Goal: Information Seeking & Learning: Find specific fact

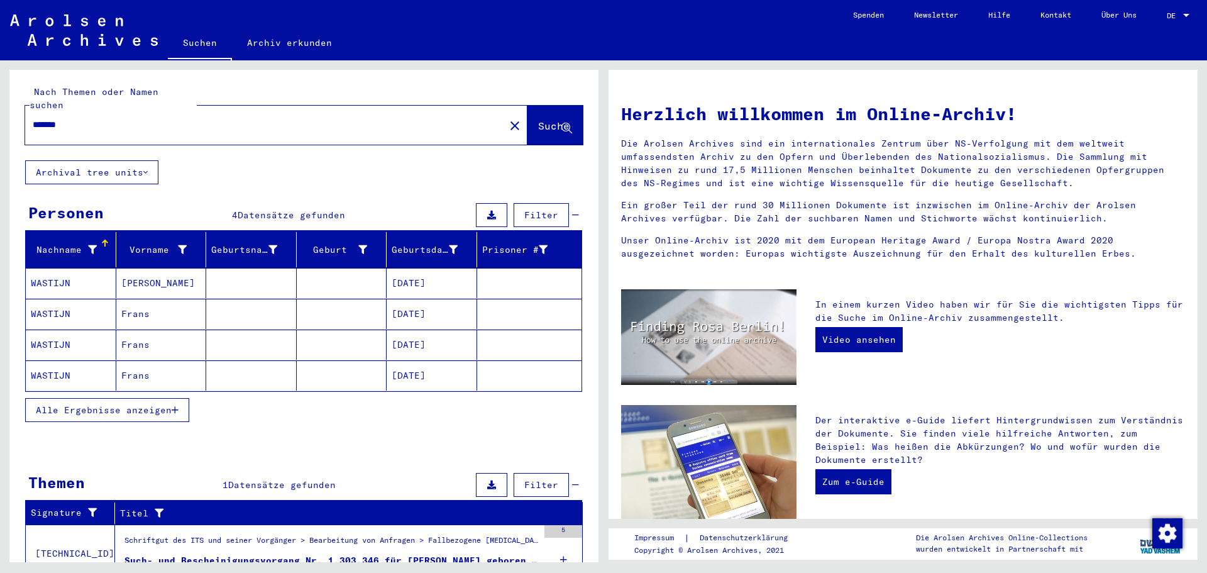
click at [177, 406] on icon "button" at bounding box center [175, 410] width 7 height 9
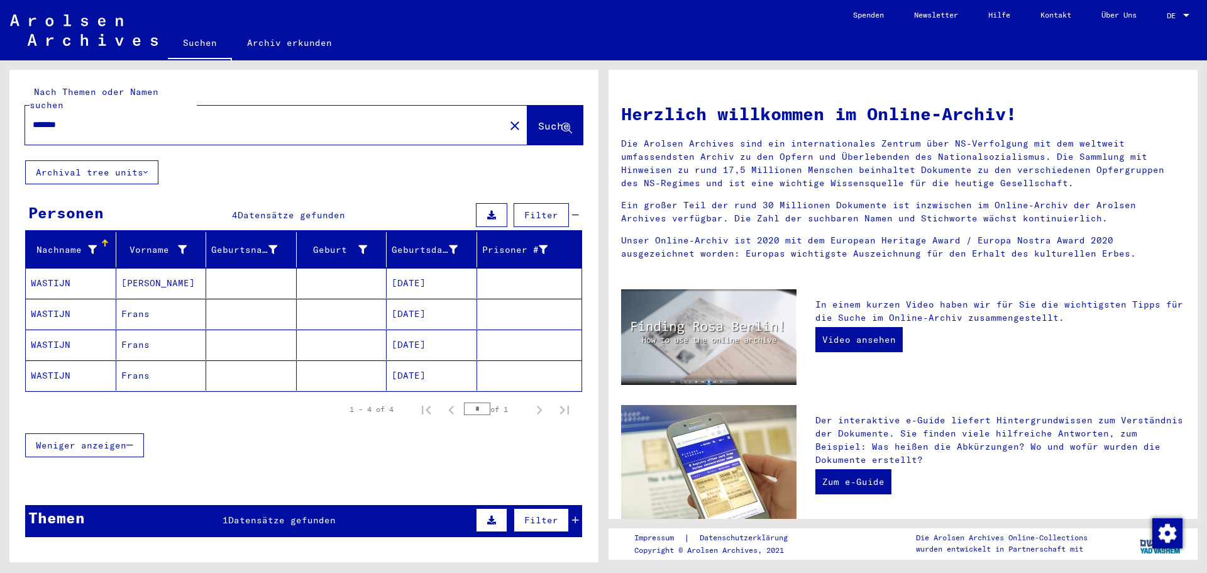
drag, startPoint x: 90, startPoint y: 113, endPoint x: 0, endPoint y: 91, distance: 92.6
click at [0, 91] on div "Nach Themen oder Namen suchen ******* close Suche Archival tree units Personen …" at bounding box center [302, 311] width 604 height 502
type input "*********"
click at [538, 119] on span "Suche" at bounding box center [553, 125] width 31 height 13
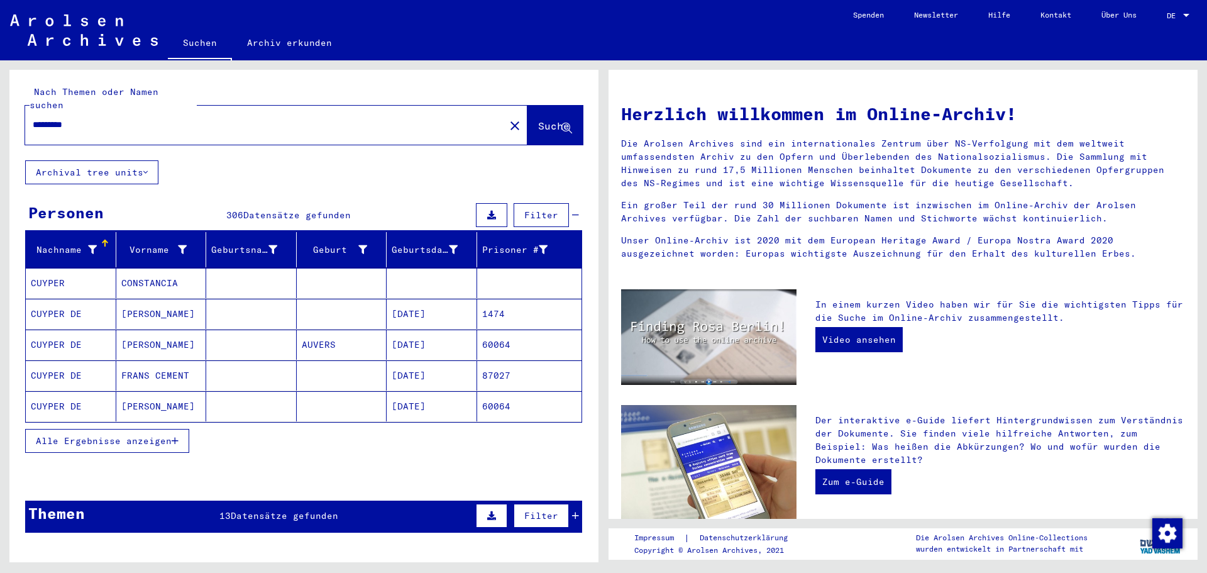
click at [84, 435] on span "Alle Ergebnisse anzeigen" at bounding box center [104, 440] width 136 height 11
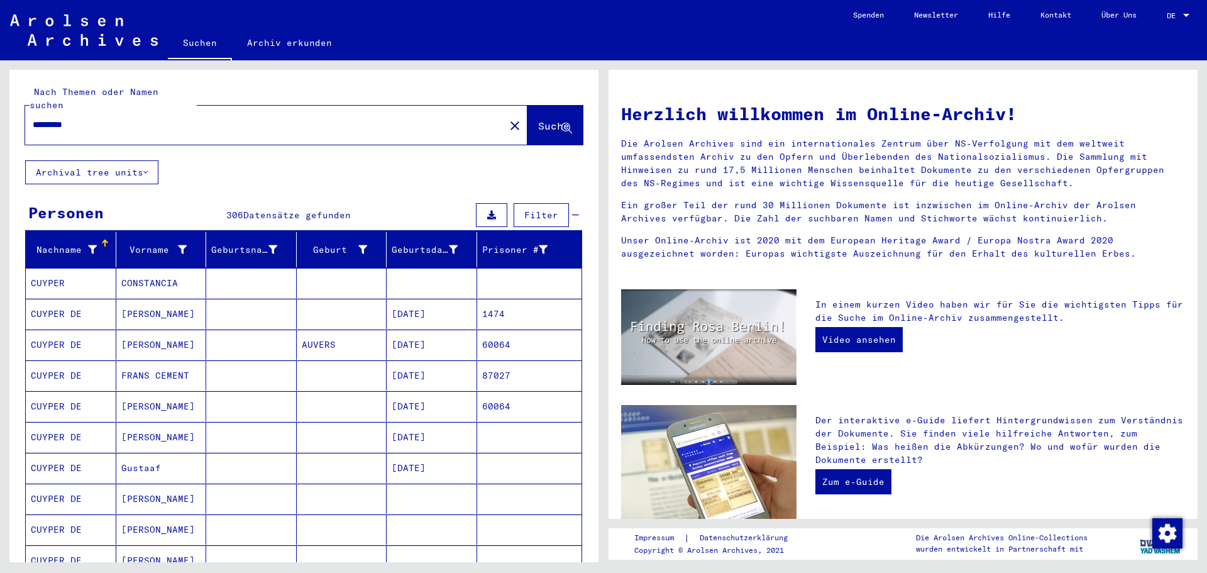
click at [59, 393] on mat-cell "CUYPER DE" at bounding box center [71, 406] width 91 height 30
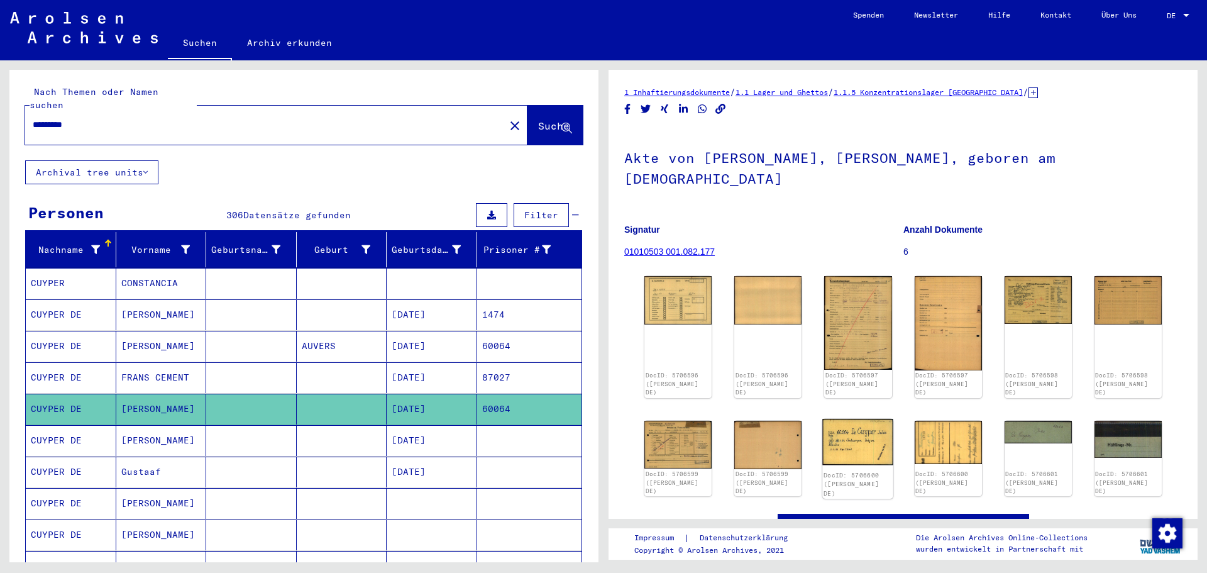
click at [838, 419] on img at bounding box center [858, 442] width 71 height 46
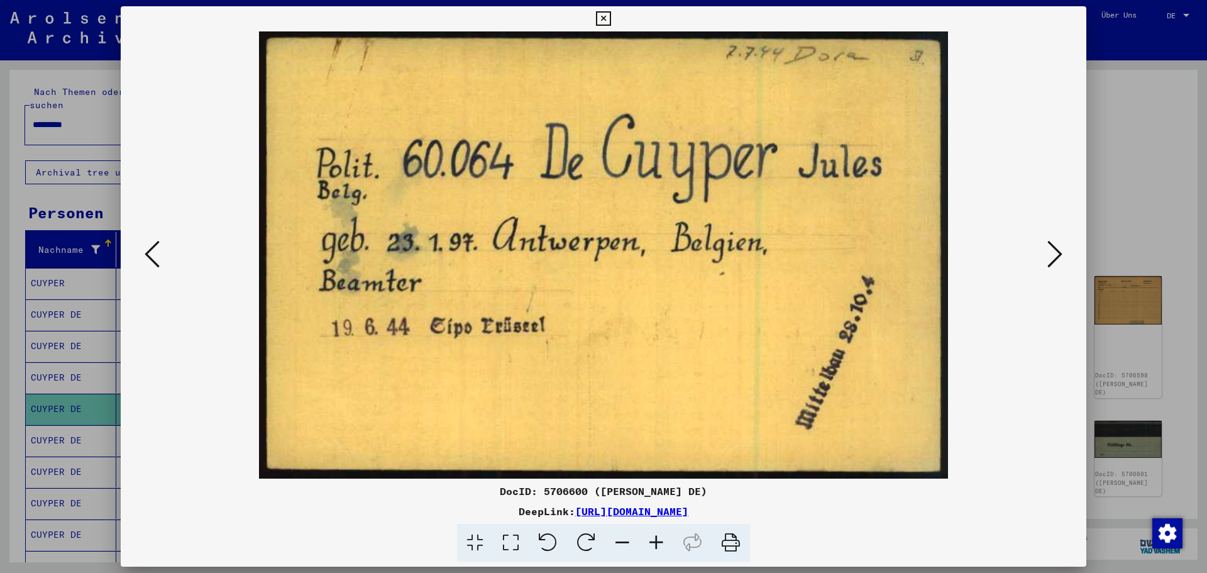
click at [1114, 70] on div at bounding box center [603, 286] width 1207 height 573
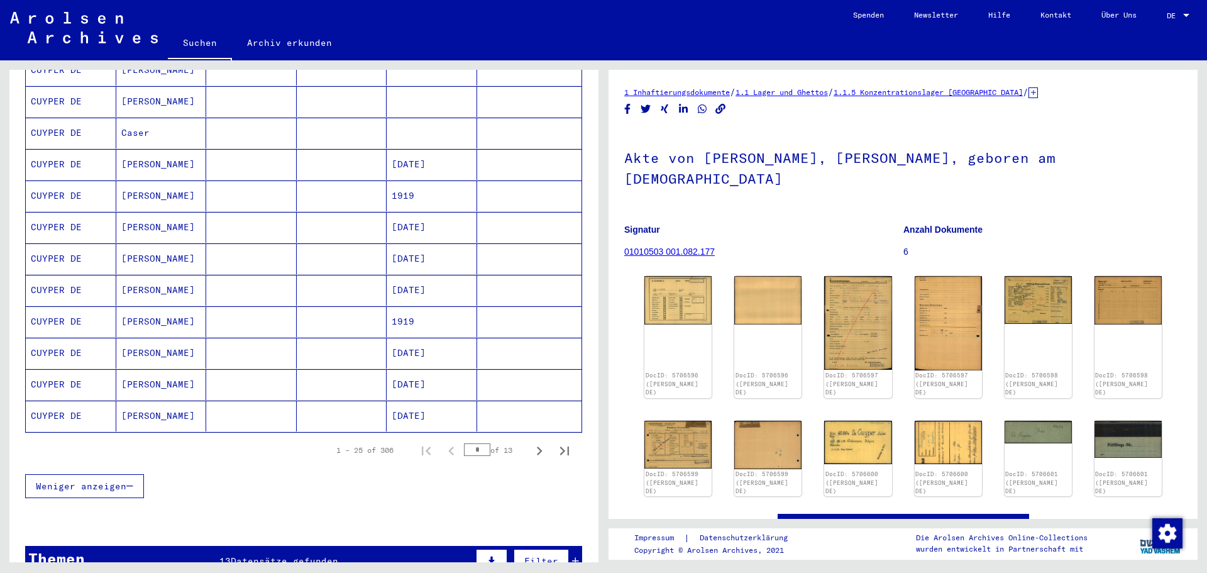
scroll to position [629, 0]
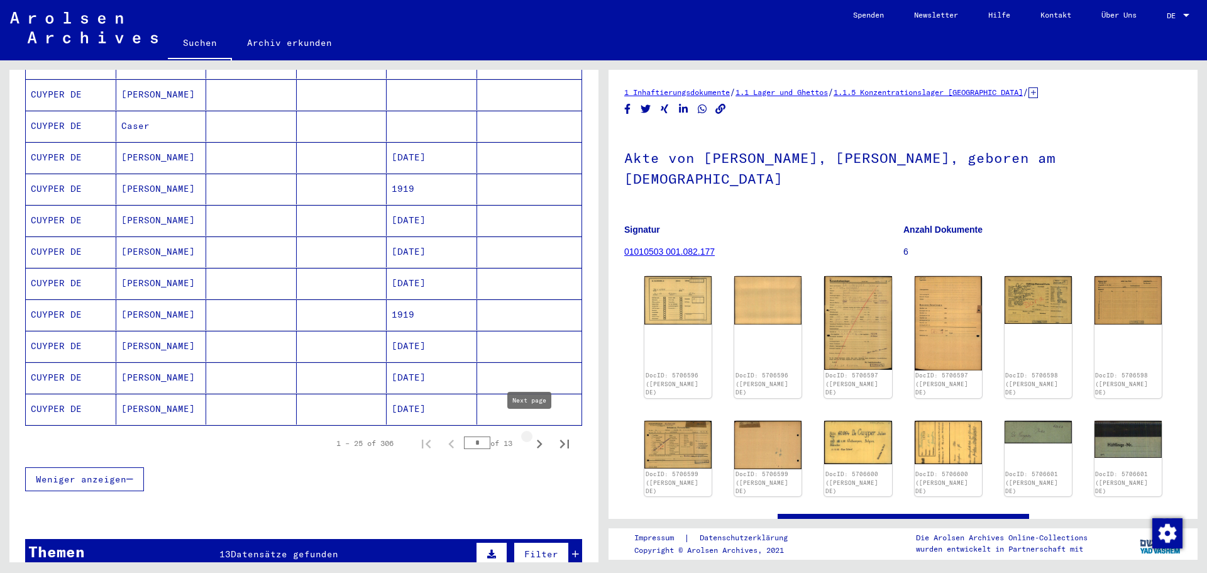
click at [531, 435] on icon "Next page" at bounding box center [540, 444] width 18 height 18
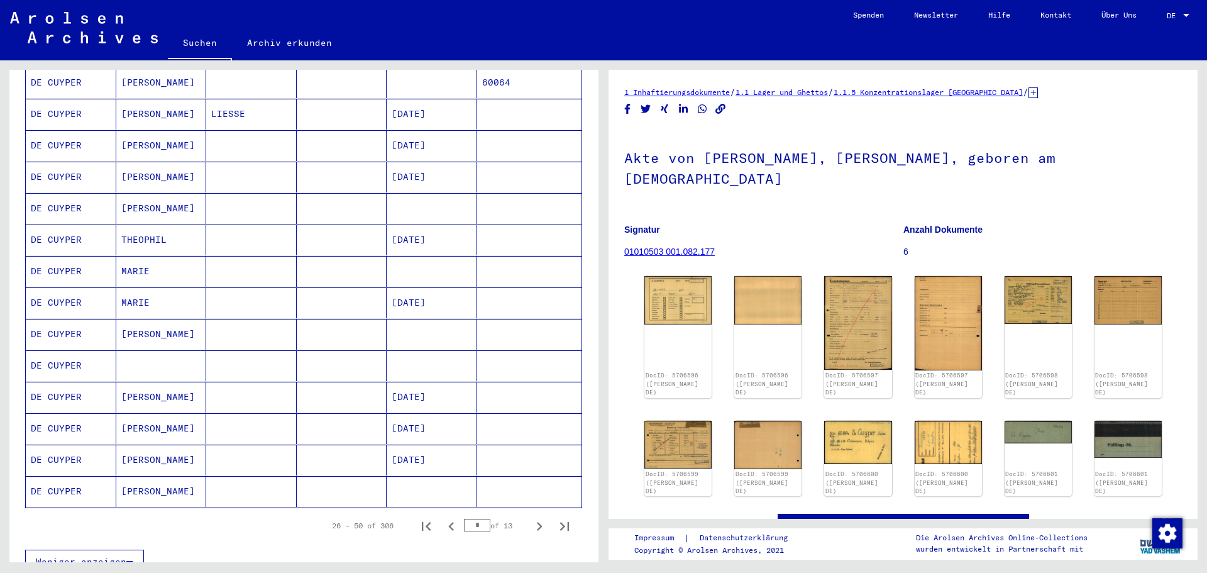
scroll to position [566, 0]
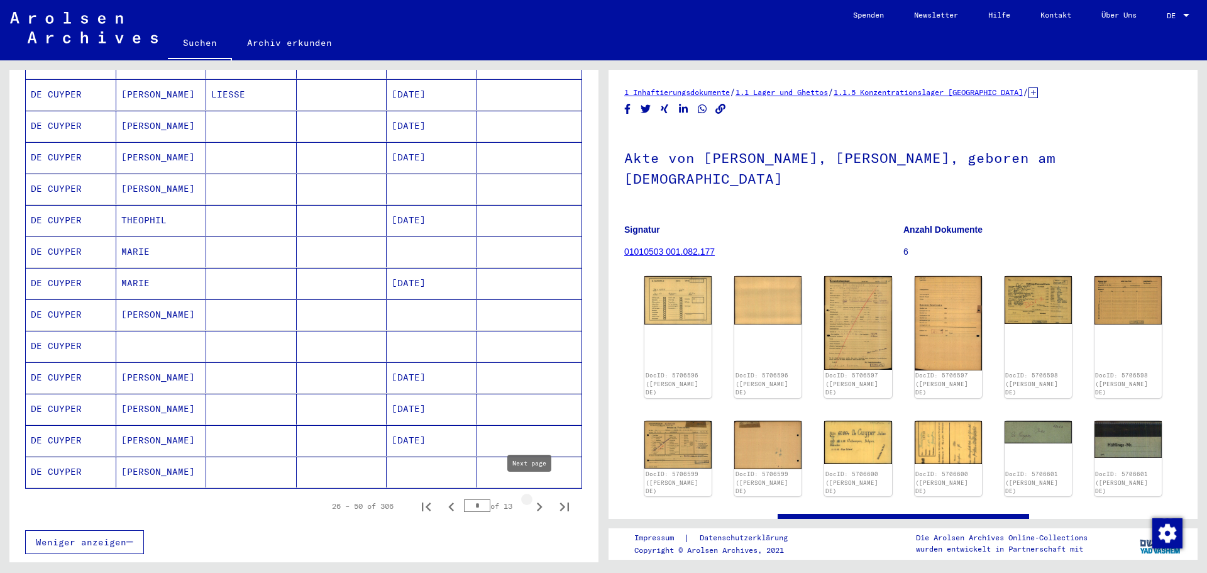
click at [531, 498] on icon "Next page" at bounding box center [540, 507] width 18 height 18
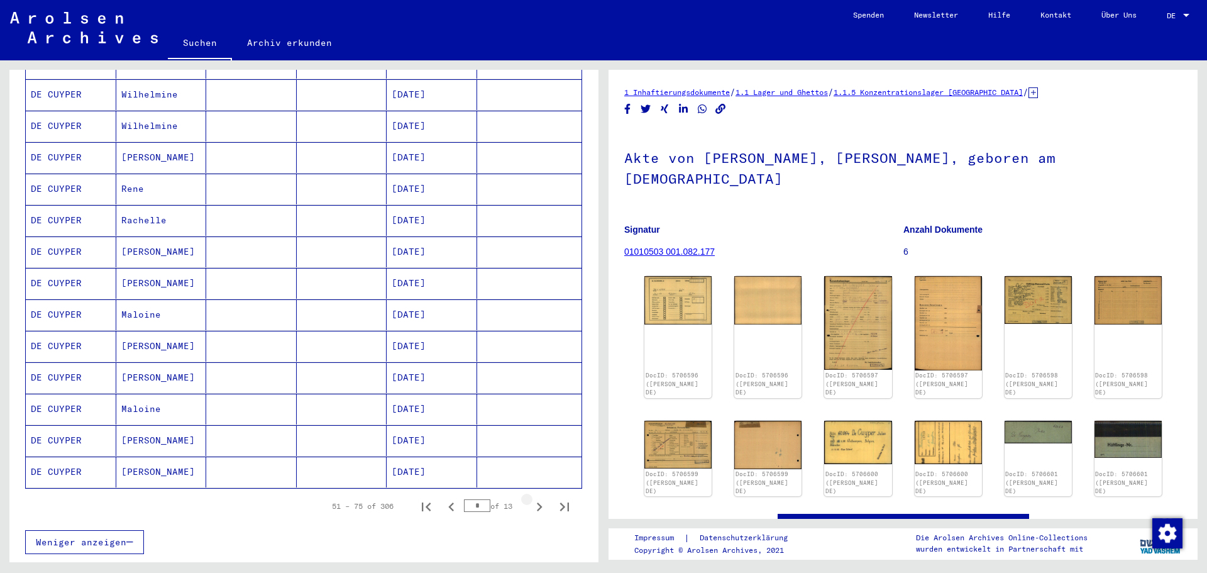
click at [531, 498] on icon "Next page" at bounding box center [540, 507] width 18 height 18
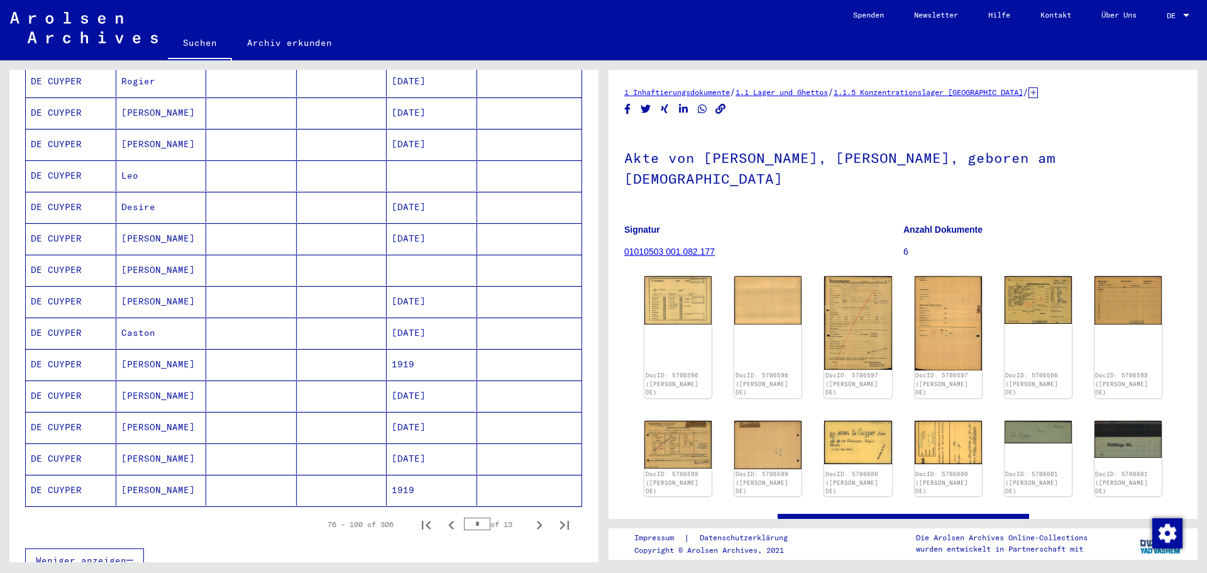
scroll to position [629, 0]
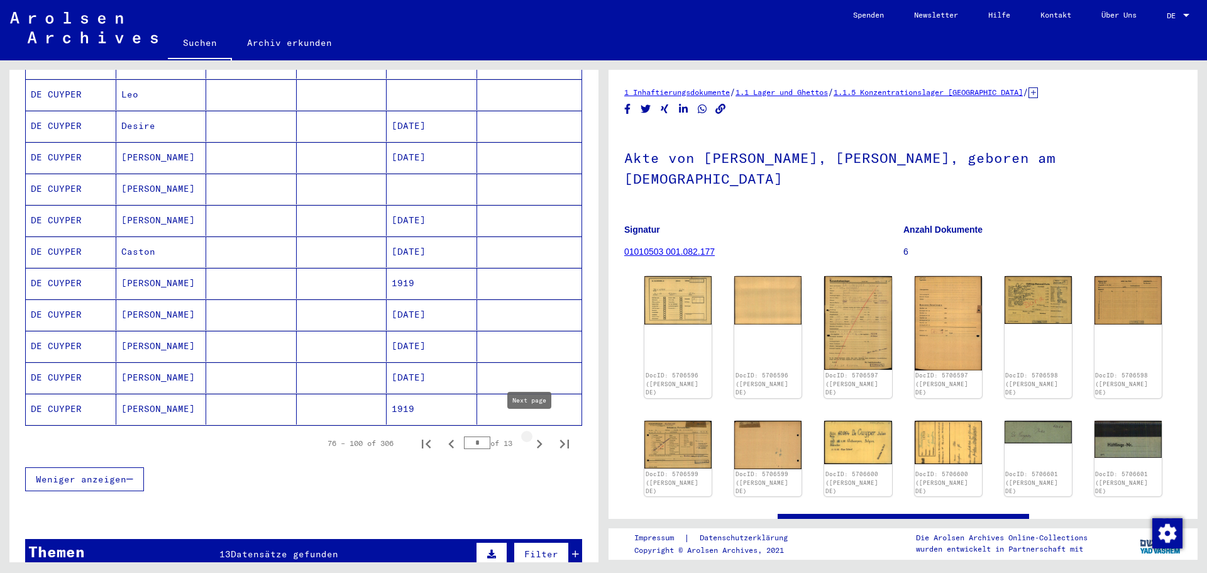
click at [537, 440] on icon "Next page" at bounding box center [540, 444] width 6 height 9
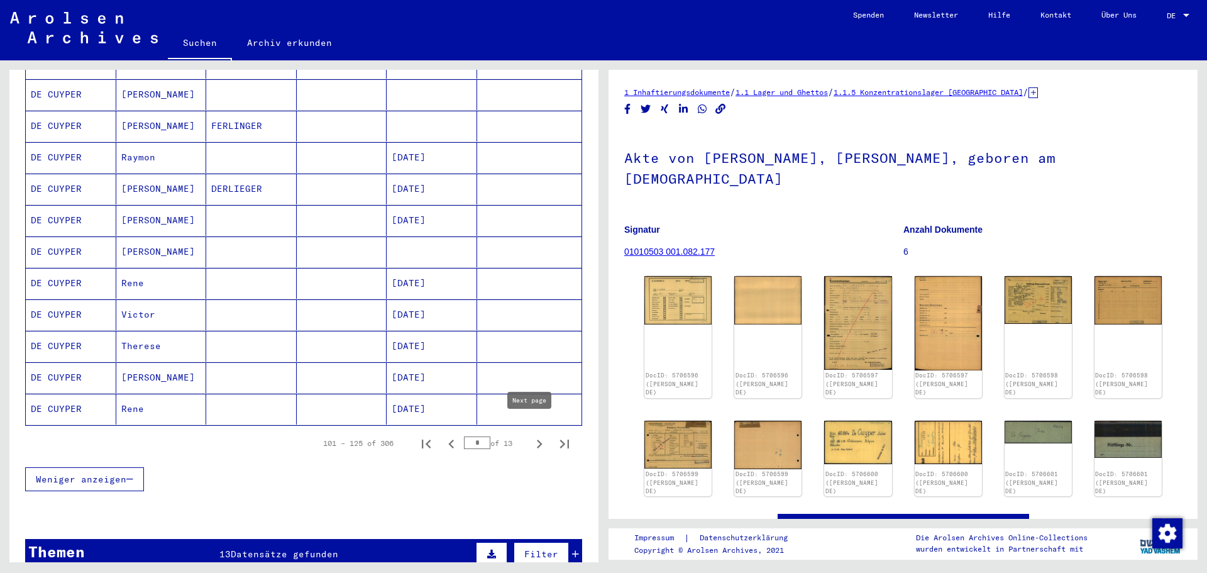
click at [531, 435] on icon "Next page" at bounding box center [540, 444] width 18 height 18
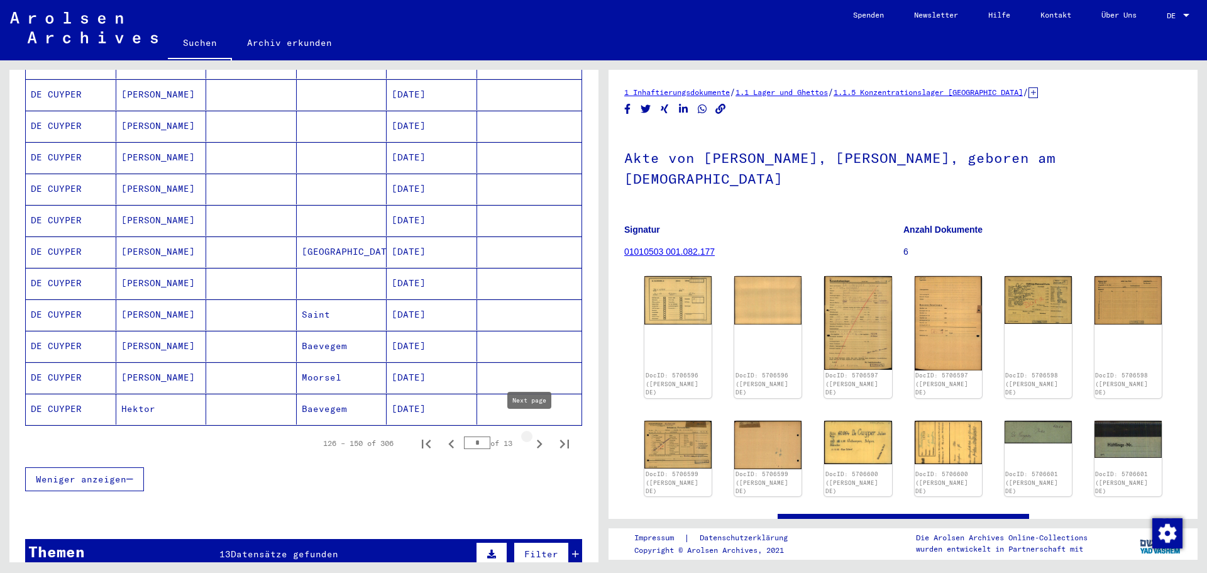
click at [534, 435] on icon "Next page" at bounding box center [540, 444] width 18 height 18
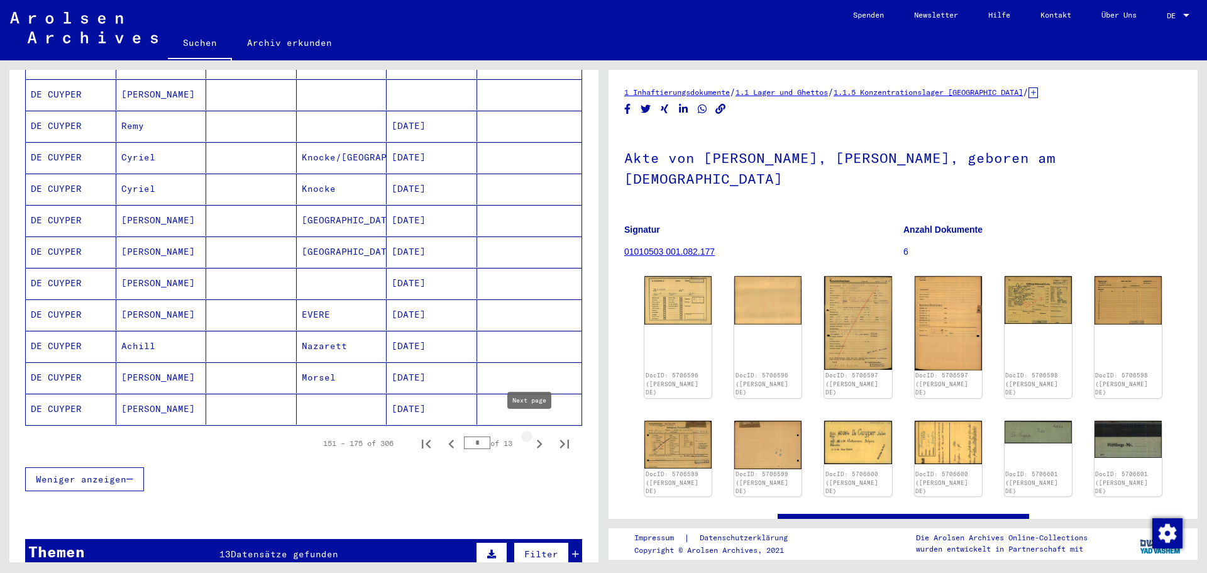
click at [537, 440] on icon "Next page" at bounding box center [540, 444] width 6 height 9
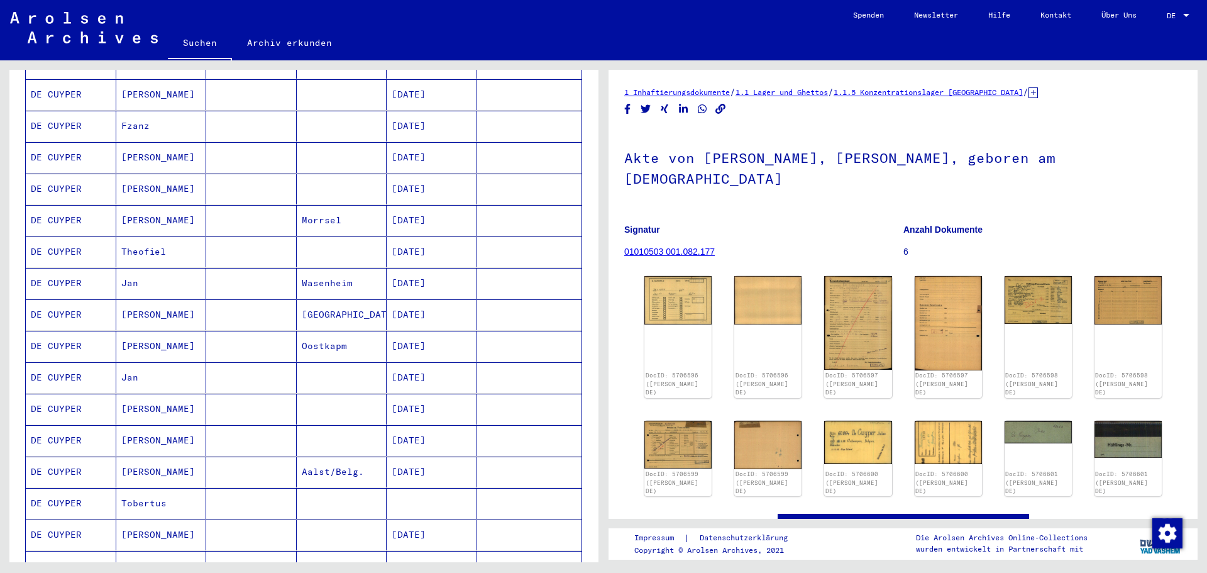
scroll to position [692, 0]
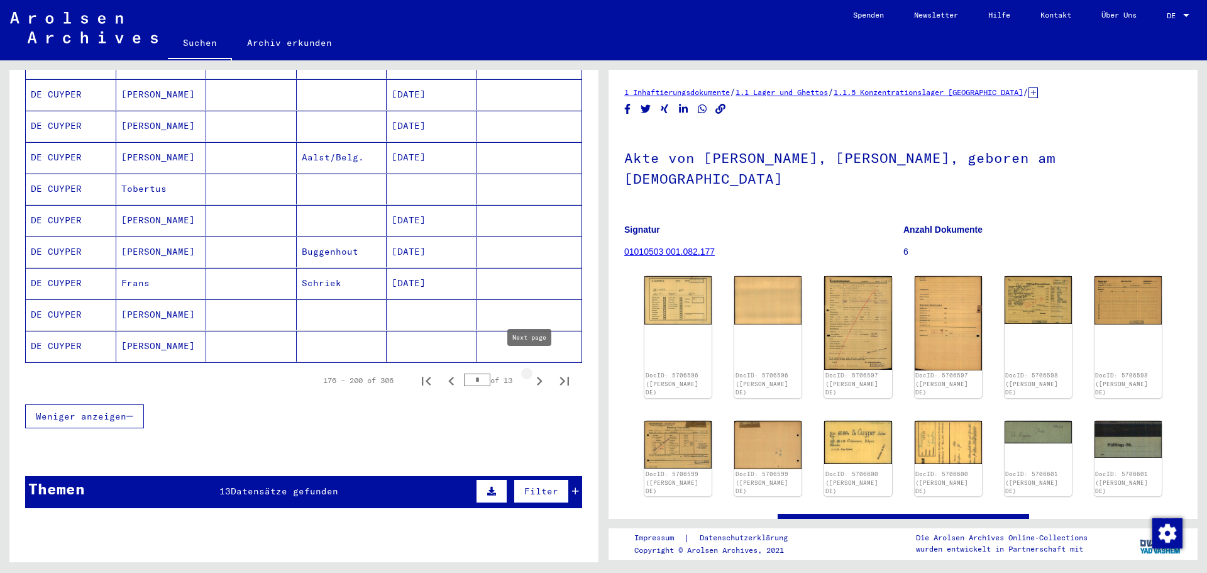
click at [531, 372] on icon "Next page" at bounding box center [540, 381] width 18 height 18
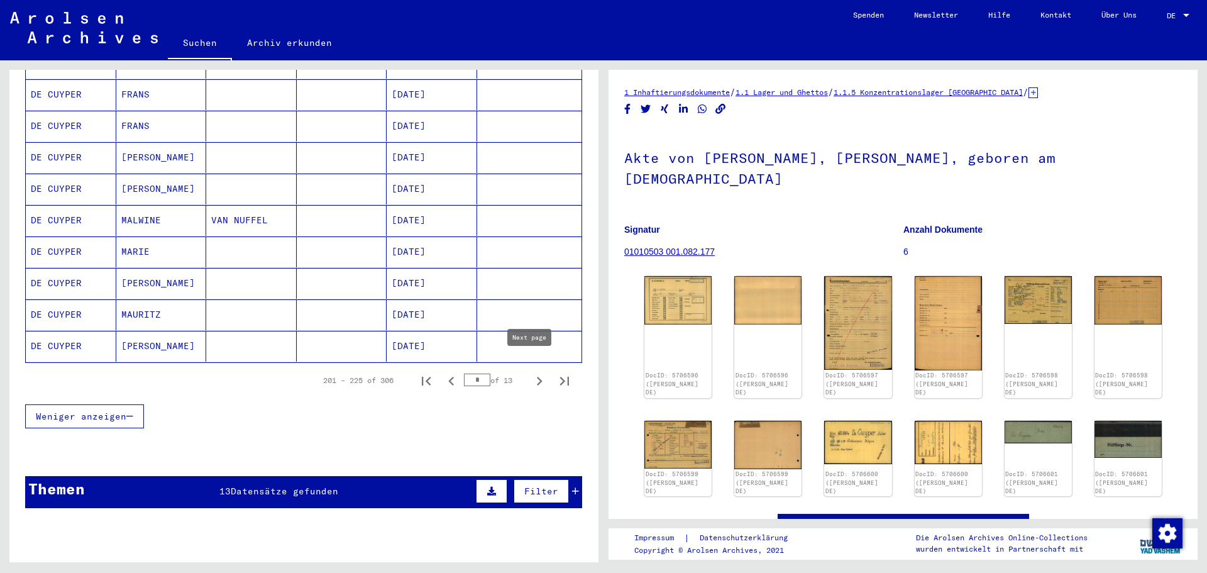
click at [531, 372] on icon "Next page" at bounding box center [540, 381] width 18 height 18
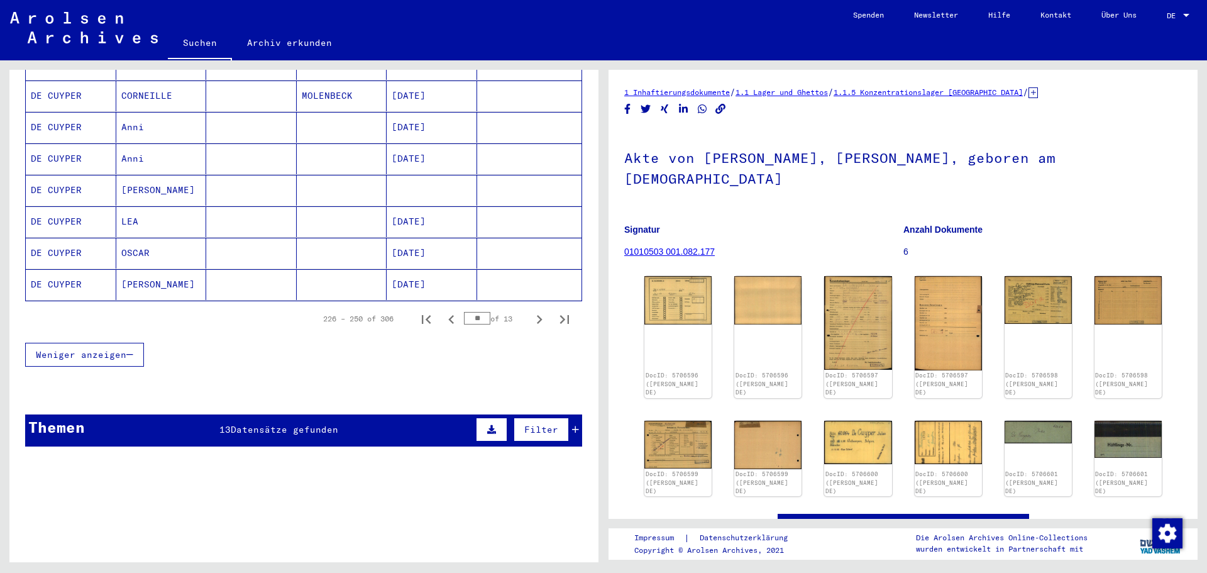
scroll to position [755, 0]
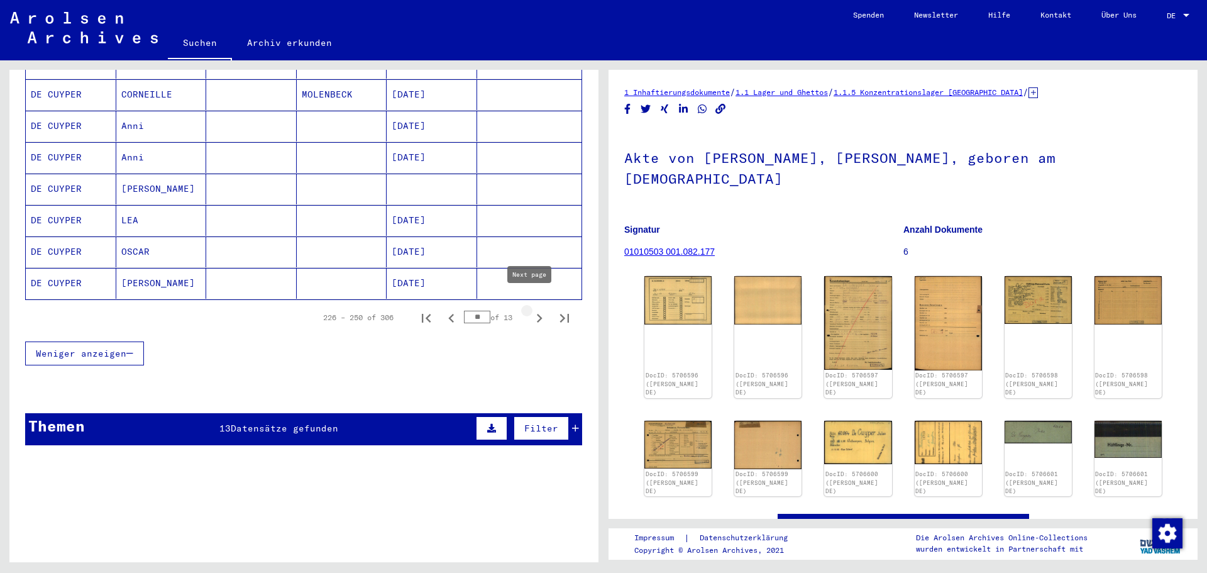
click at [534, 309] on icon "Next page" at bounding box center [540, 318] width 18 height 18
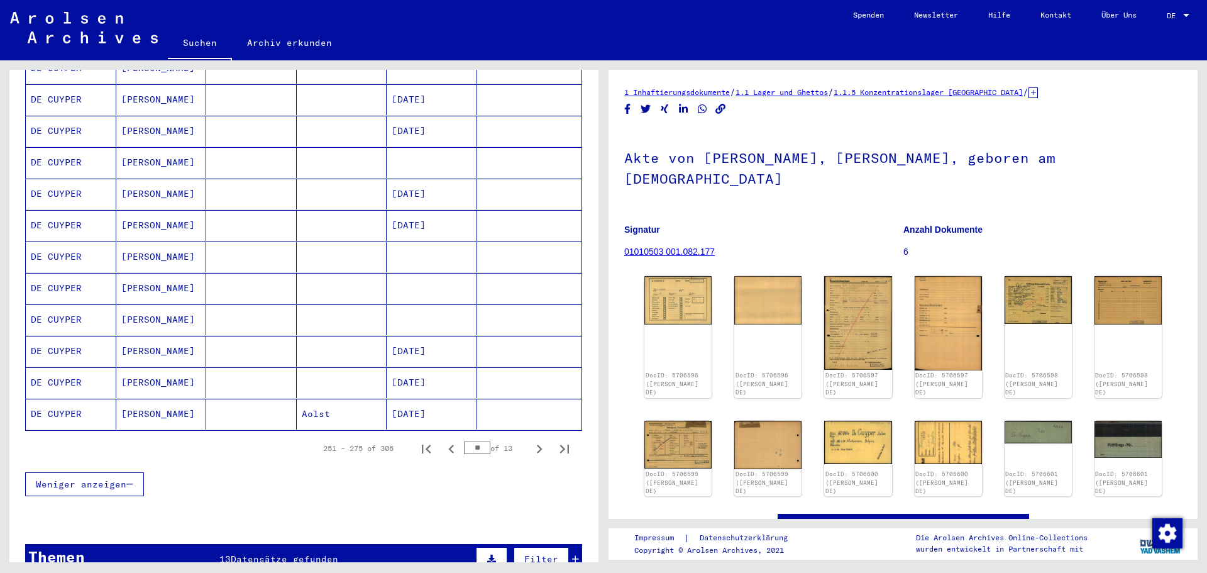
scroll to position [629, 0]
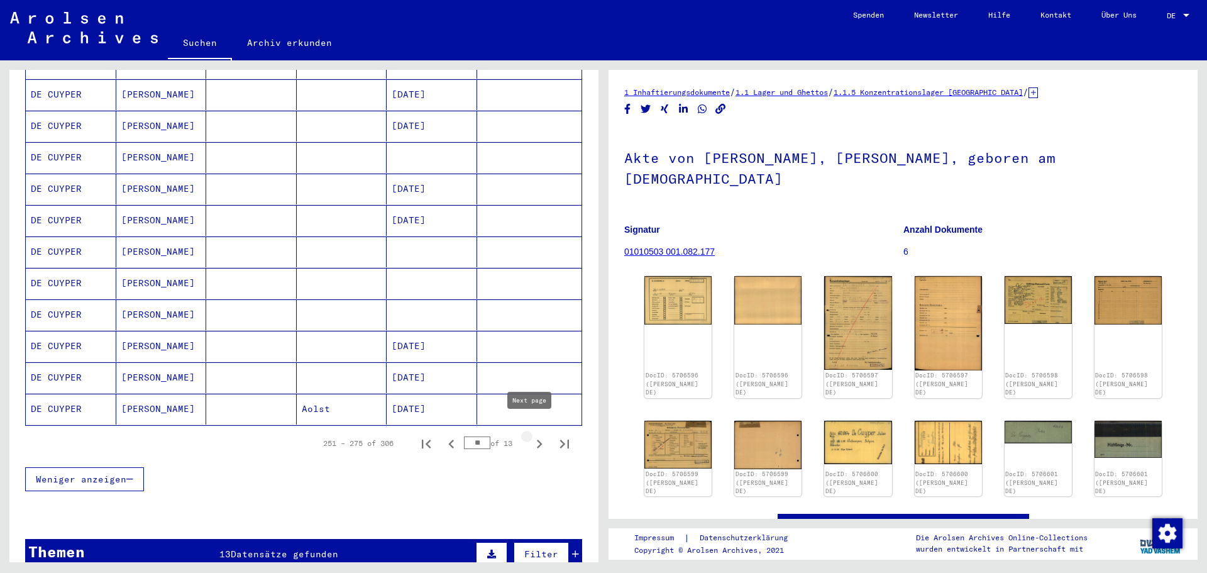
click at [531, 435] on icon "Next page" at bounding box center [540, 444] width 18 height 18
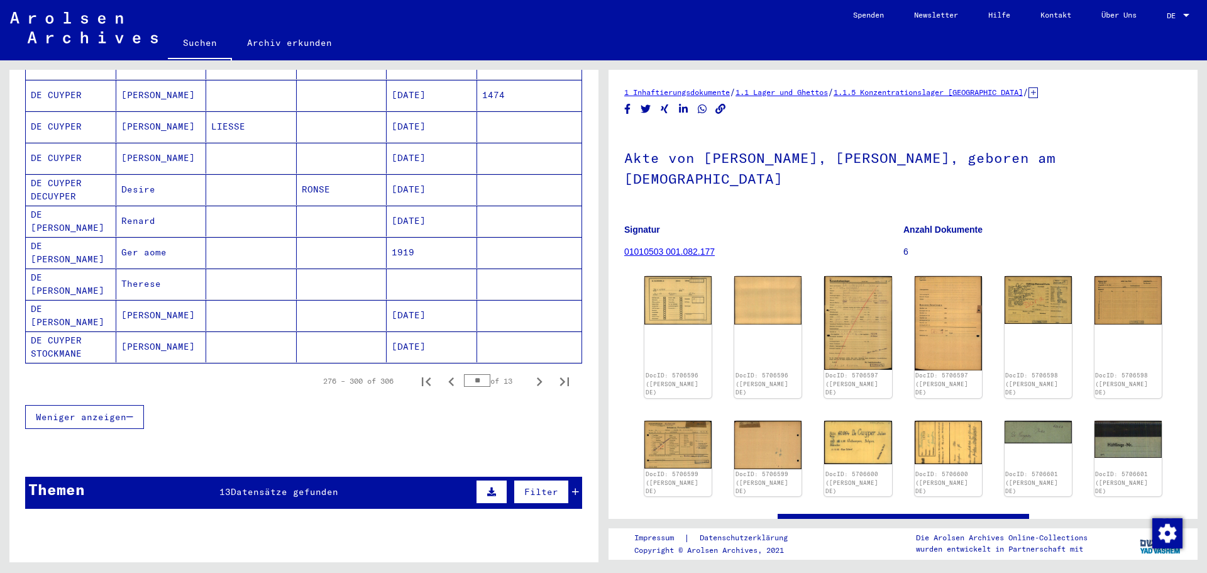
scroll to position [692, 0]
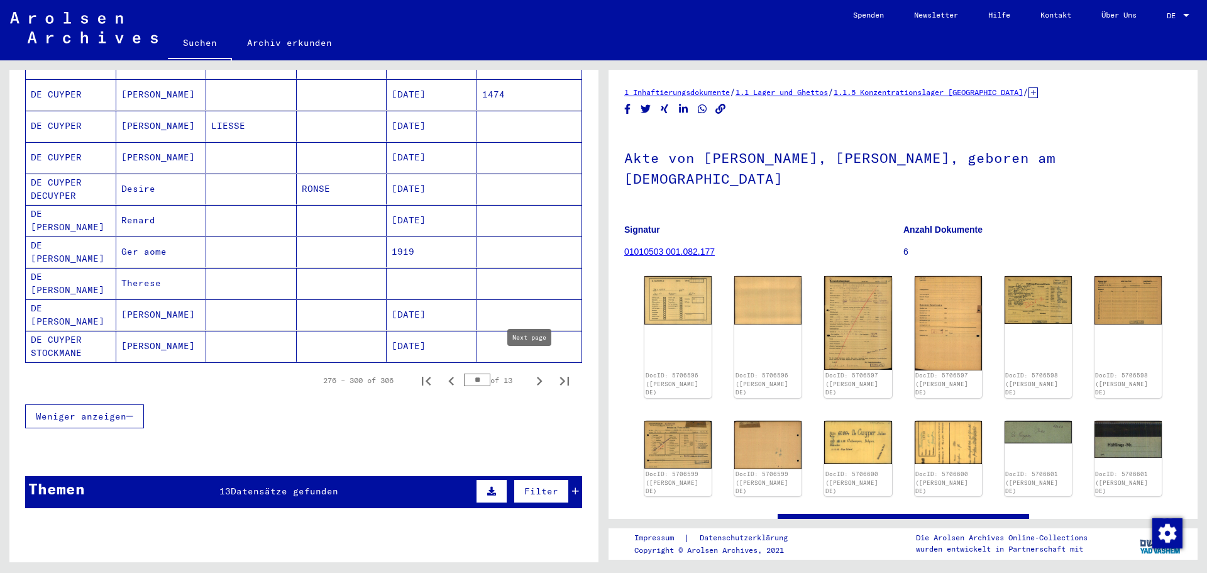
click at [531, 372] on icon "Next page" at bounding box center [540, 381] width 18 height 18
type input "**"
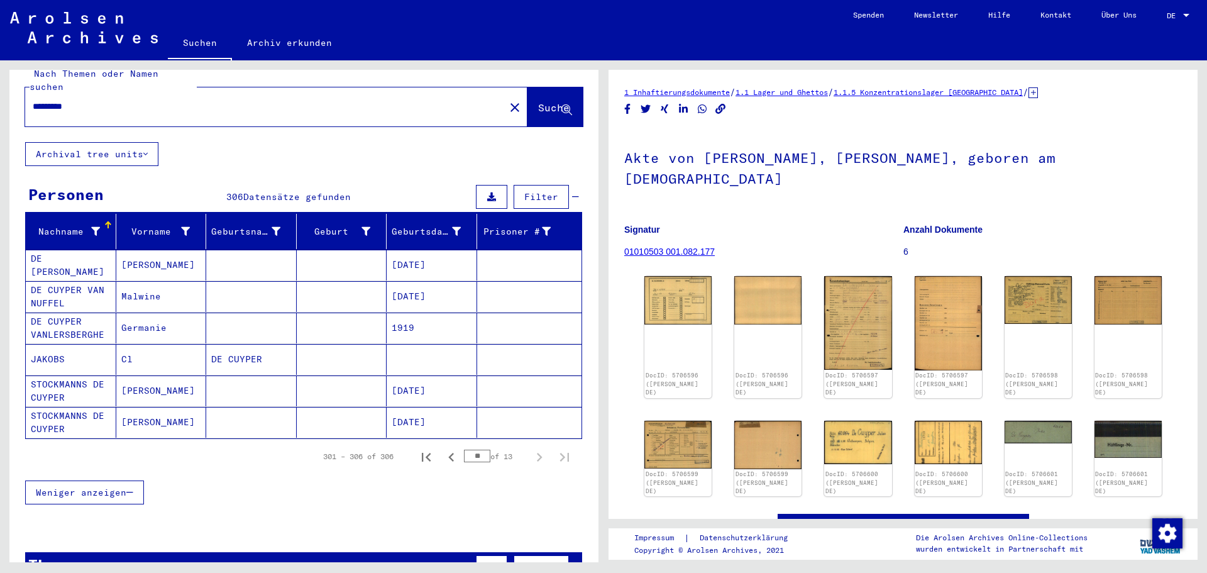
scroll to position [0, 0]
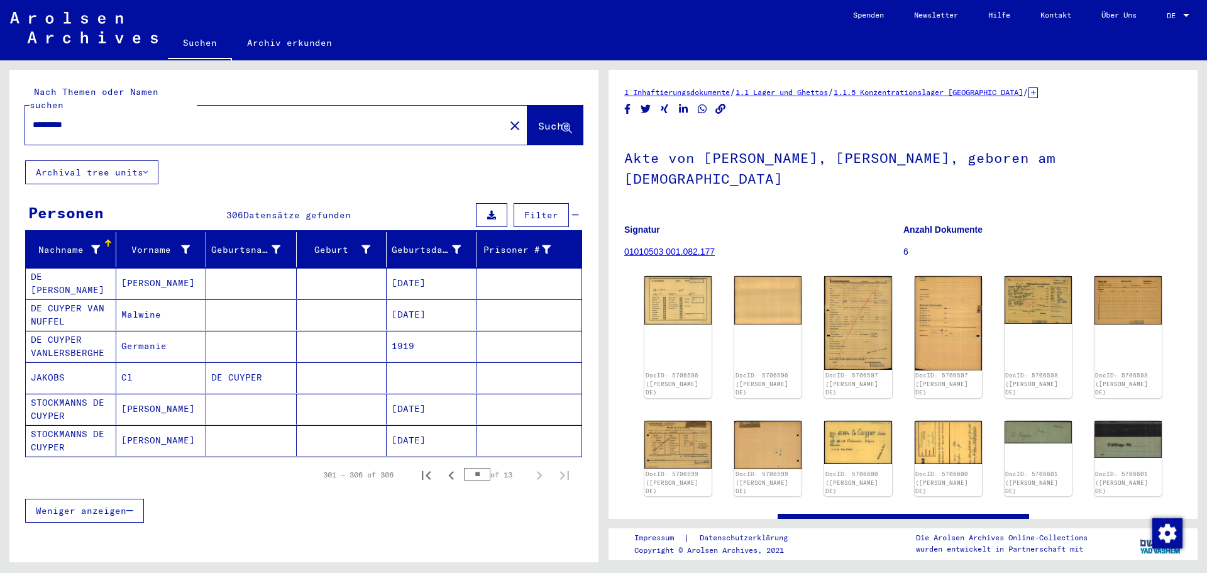
drag, startPoint x: 103, startPoint y: 115, endPoint x: 16, endPoint y: 123, distance: 87.2
click at [19, 121] on div "Nach Themen oder Namen suchen ********* close Suche" at bounding box center [303, 115] width 589 height 91
click at [528, 106] on button "Suche" at bounding box center [555, 125] width 55 height 39
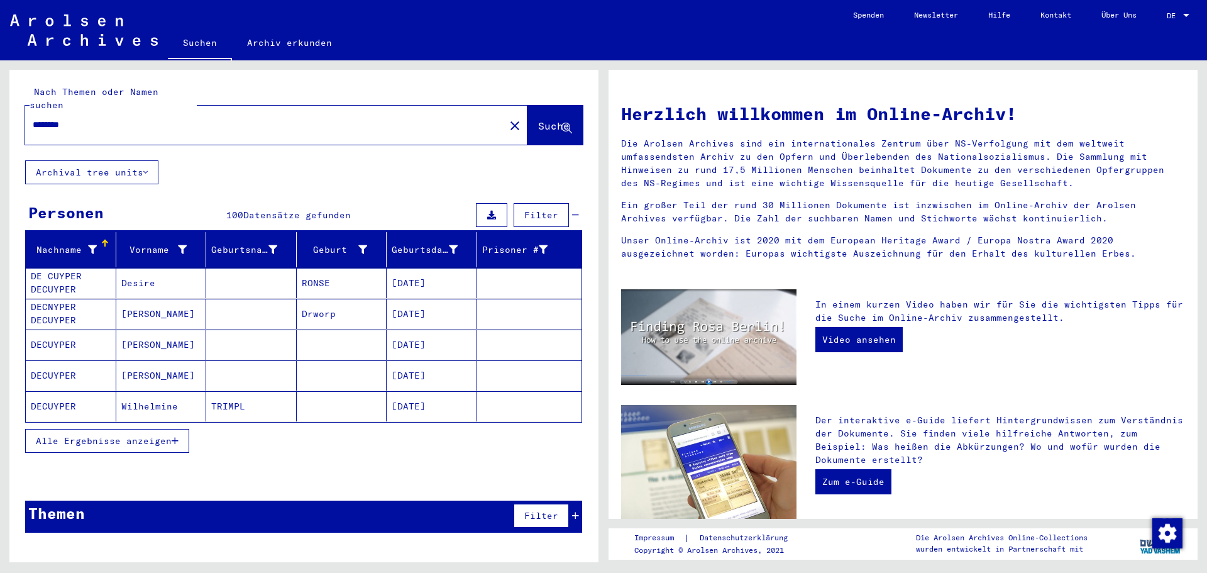
click at [172, 436] on icon "button" at bounding box center [175, 440] width 7 height 9
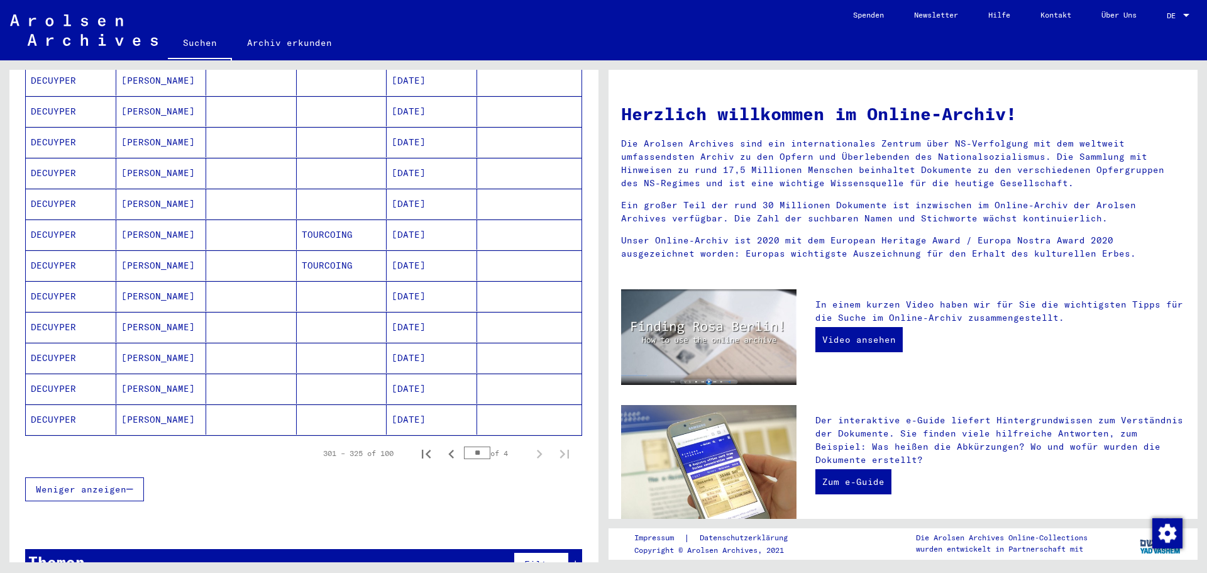
scroll to position [623, 0]
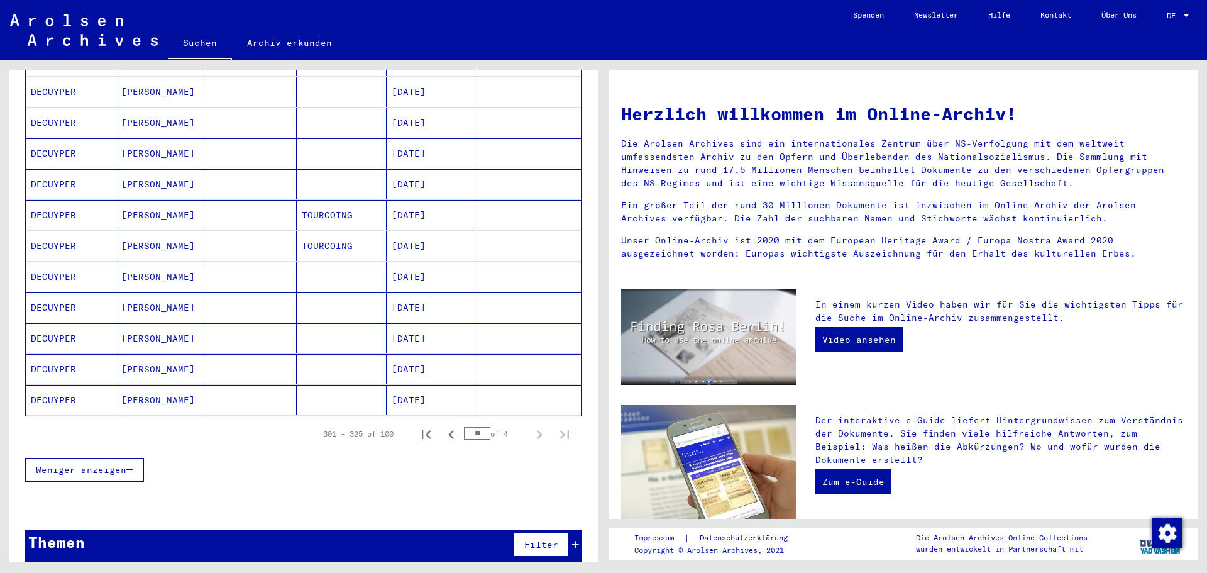
click at [40, 464] on span "Weniger anzeigen" at bounding box center [81, 469] width 91 height 11
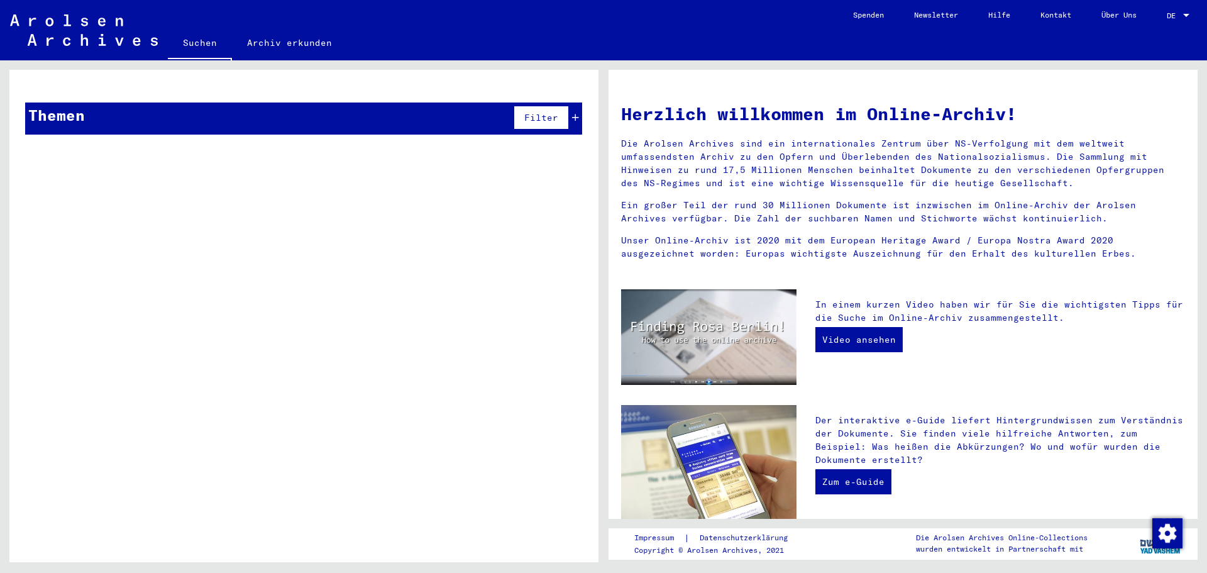
scroll to position [0, 0]
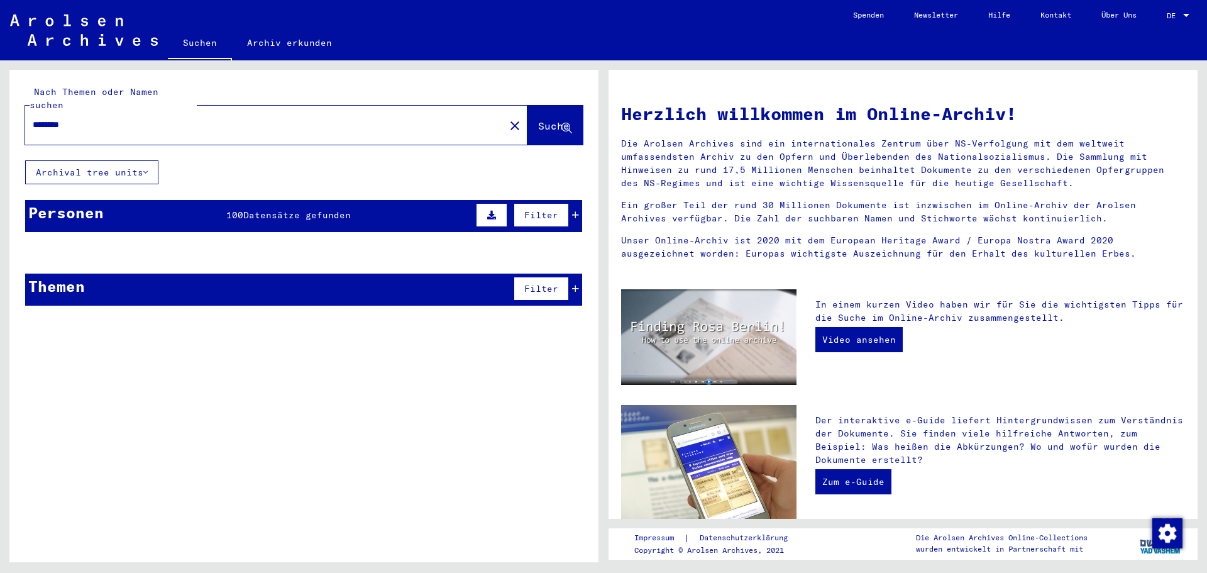
drag, startPoint x: 113, startPoint y: 113, endPoint x: 4, endPoint y: 113, distance: 108.2
click at [4, 113] on div "Nach Themen oder Namen suchen ******** close Suche Archival tree units Personen…" at bounding box center [302, 311] width 604 height 502
type input "*"
click at [543, 120] on span "Suche" at bounding box center [555, 126] width 34 height 13
click at [541, 119] on span "Suche" at bounding box center [553, 125] width 31 height 13
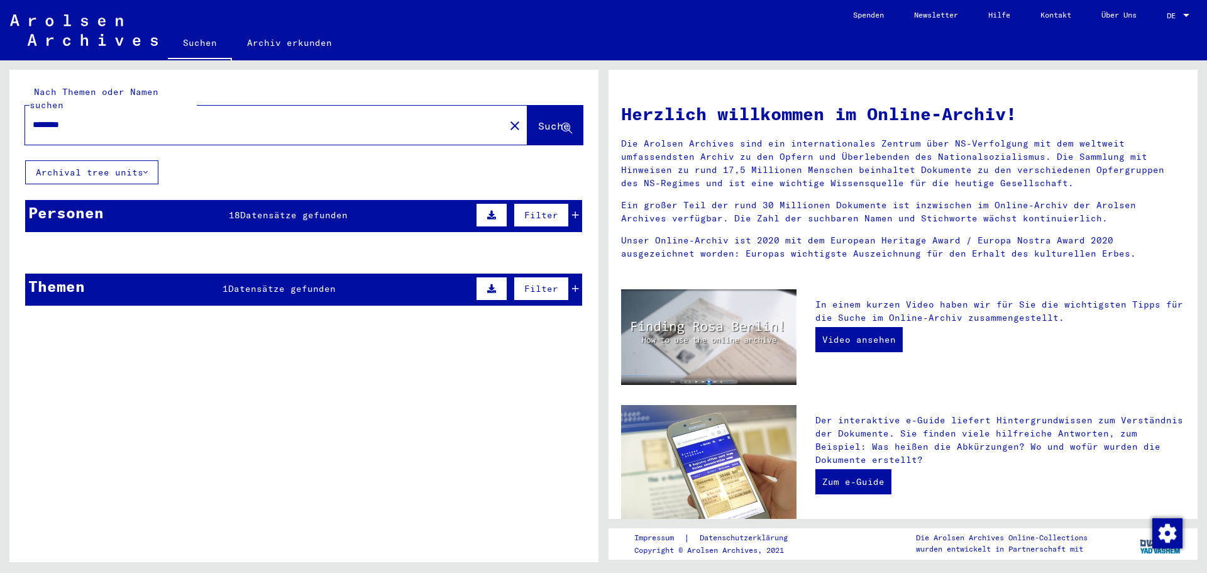
drag, startPoint x: 114, startPoint y: 119, endPoint x: 0, endPoint y: 104, distance: 114.9
click at [0, 104] on div "Nach Themen oder Namen suchen ******** close Suche Archival tree units Personen…" at bounding box center [302, 311] width 604 height 502
click at [99, 121] on div "********" at bounding box center [257, 125] width 465 height 28
drag, startPoint x: 87, startPoint y: 113, endPoint x: 5, endPoint y: 109, distance: 81.8
click at [5, 109] on div "Nach Themen oder Namen suchen ******** close Suche Archival tree units Personen…" at bounding box center [302, 311] width 604 height 502
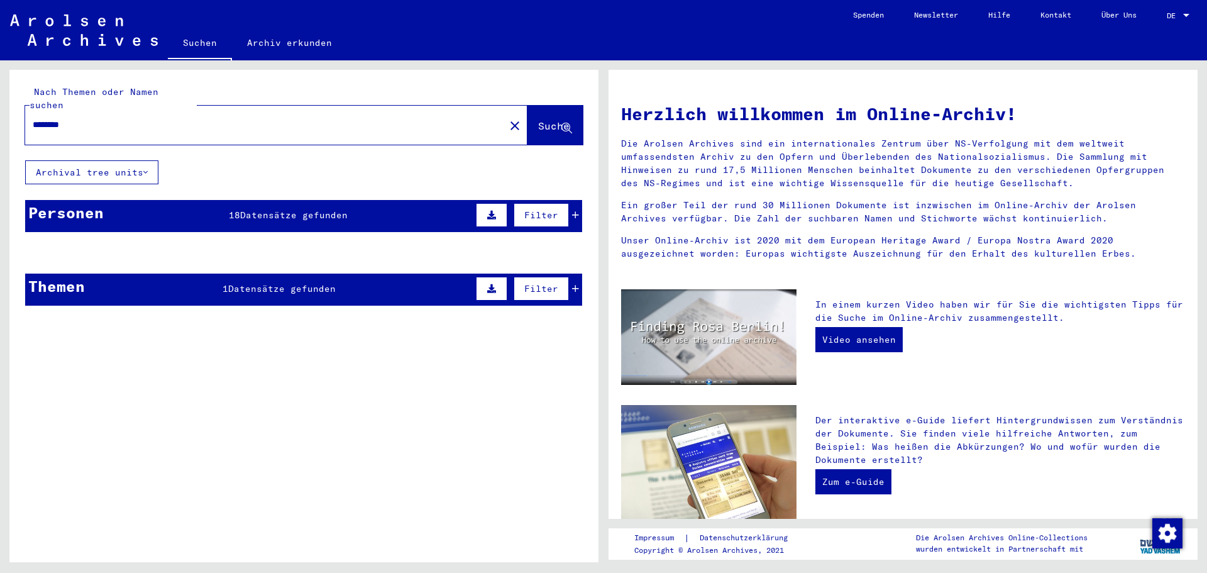
type input "********"
click at [538, 119] on span "Suche" at bounding box center [553, 125] width 31 height 13
click at [102, 201] on div "Personen" at bounding box center [65, 212] width 75 height 23
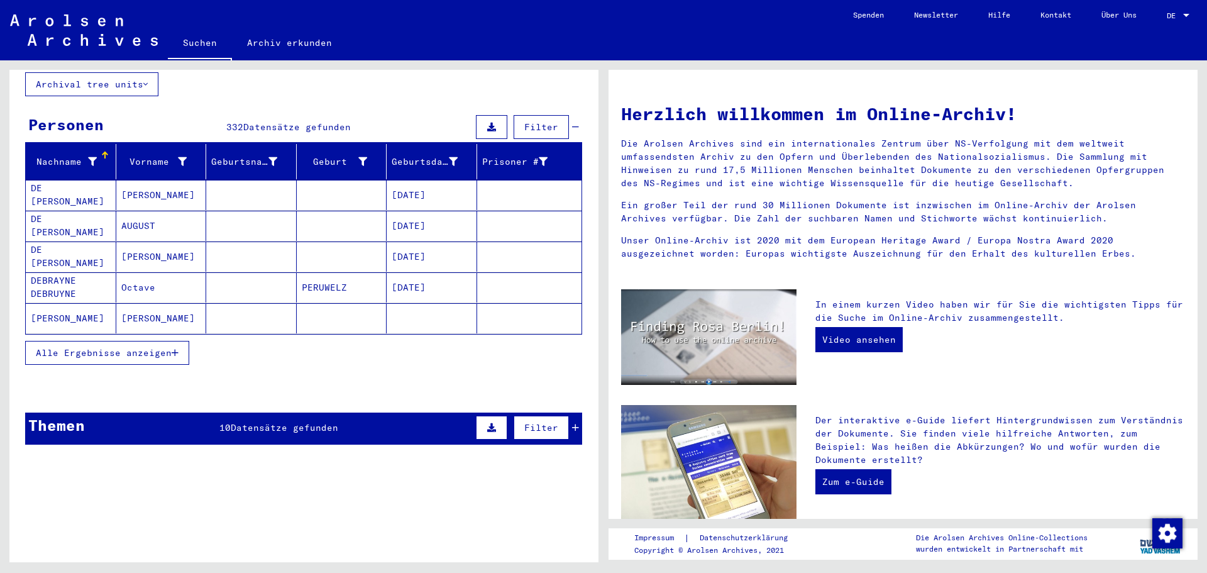
scroll to position [126, 0]
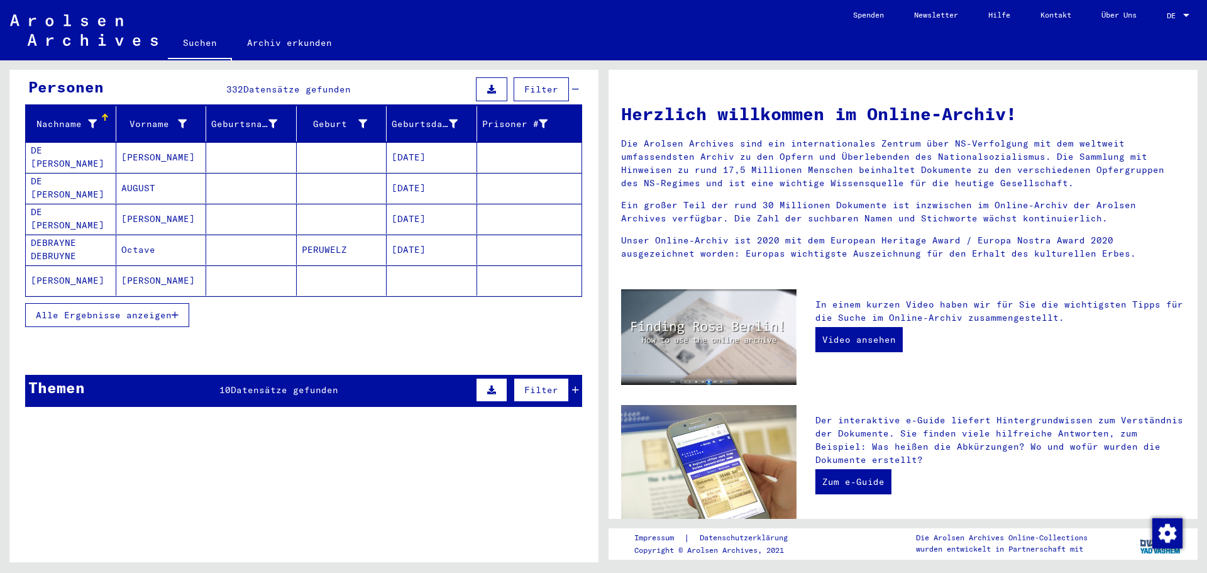
click at [170, 309] on span "Alle Ergebnisse anzeigen" at bounding box center [104, 314] width 136 height 11
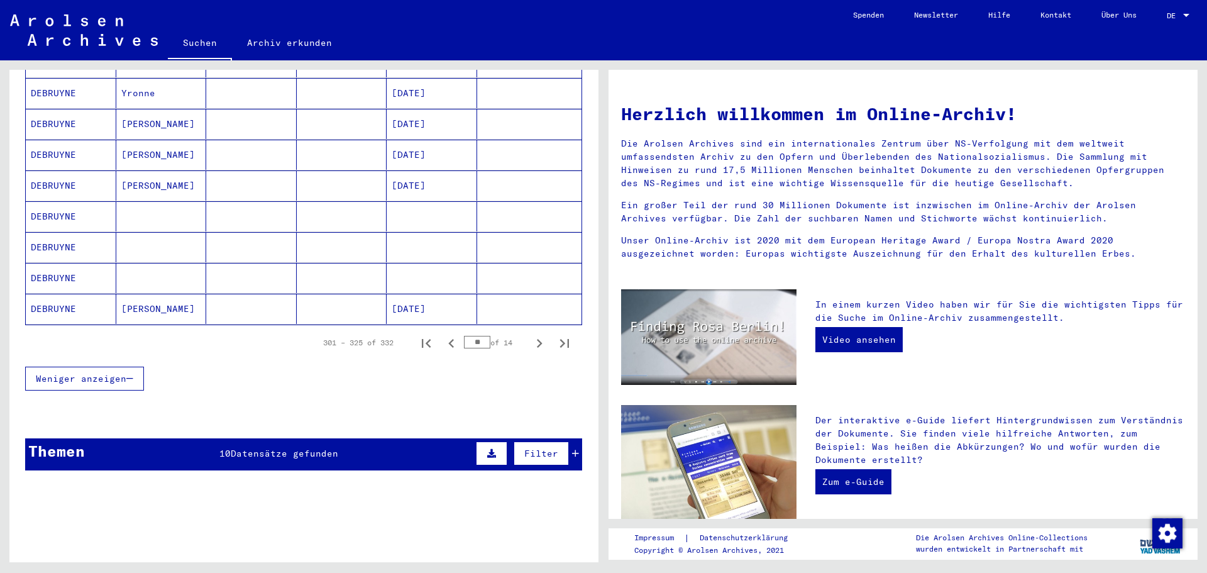
scroll to position [692, 0]
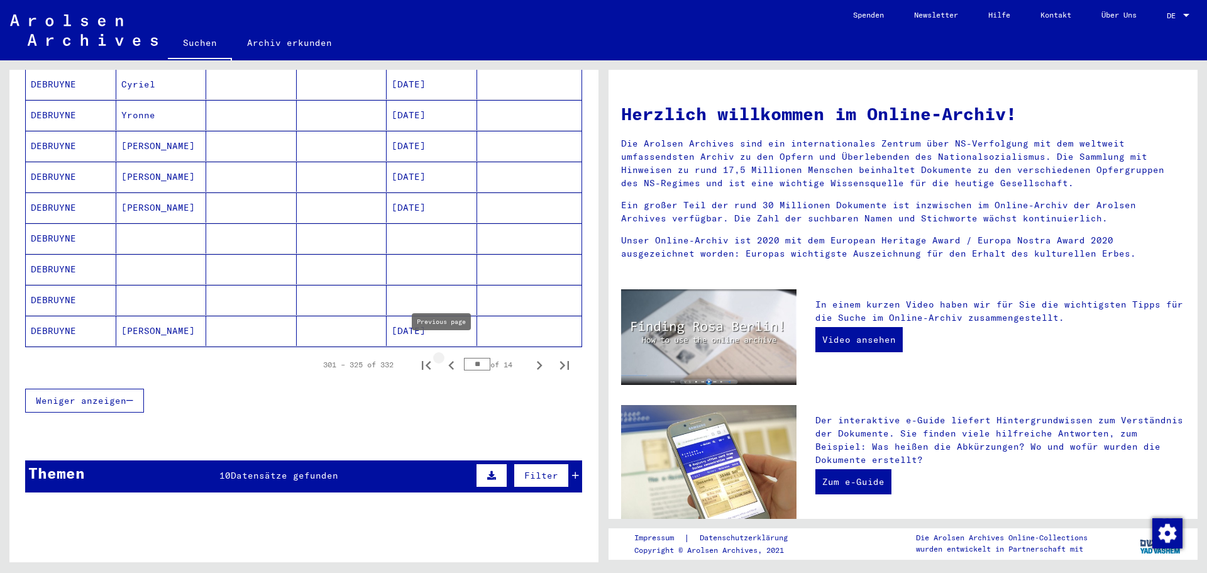
click at [443, 357] on icon "Previous page" at bounding box center [452, 366] width 18 height 18
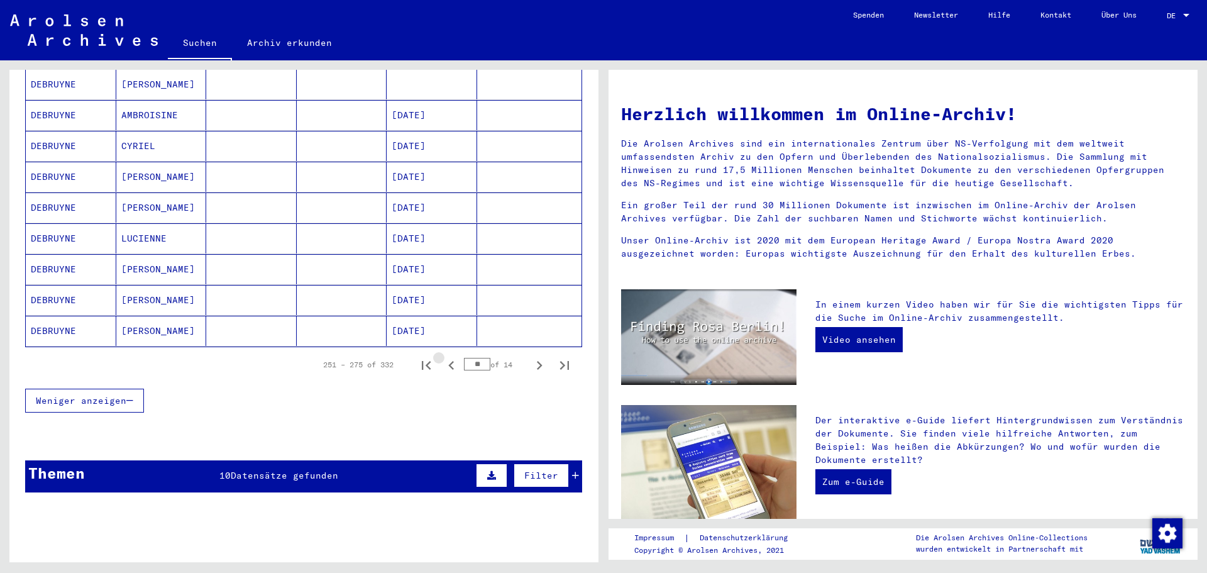
click at [443, 357] on icon "Previous page" at bounding box center [452, 366] width 18 height 18
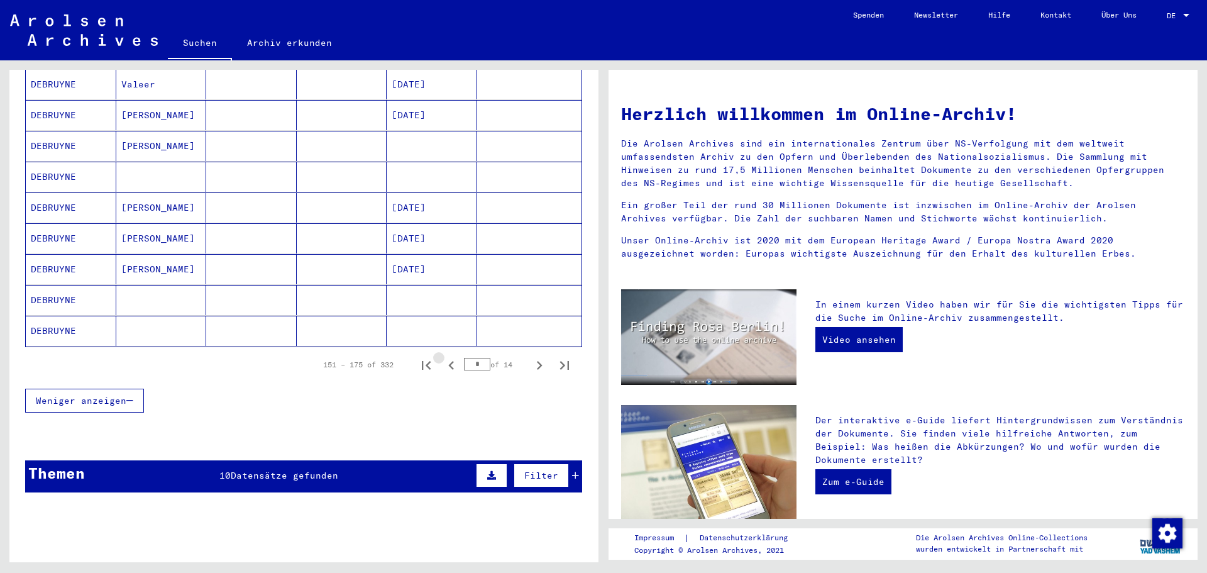
click at [443, 357] on icon "Previous page" at bounding box center [452, 366] width 18 height 18
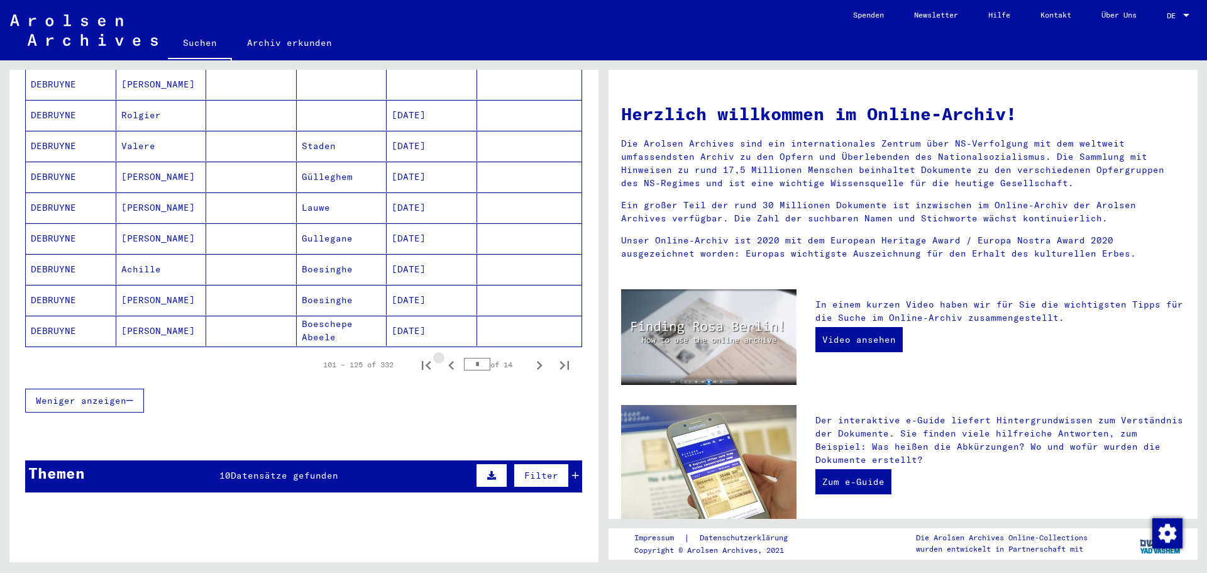
click at [443, 357] on icon "Previous page" at bounding box center [452, 366] width 18 height 18
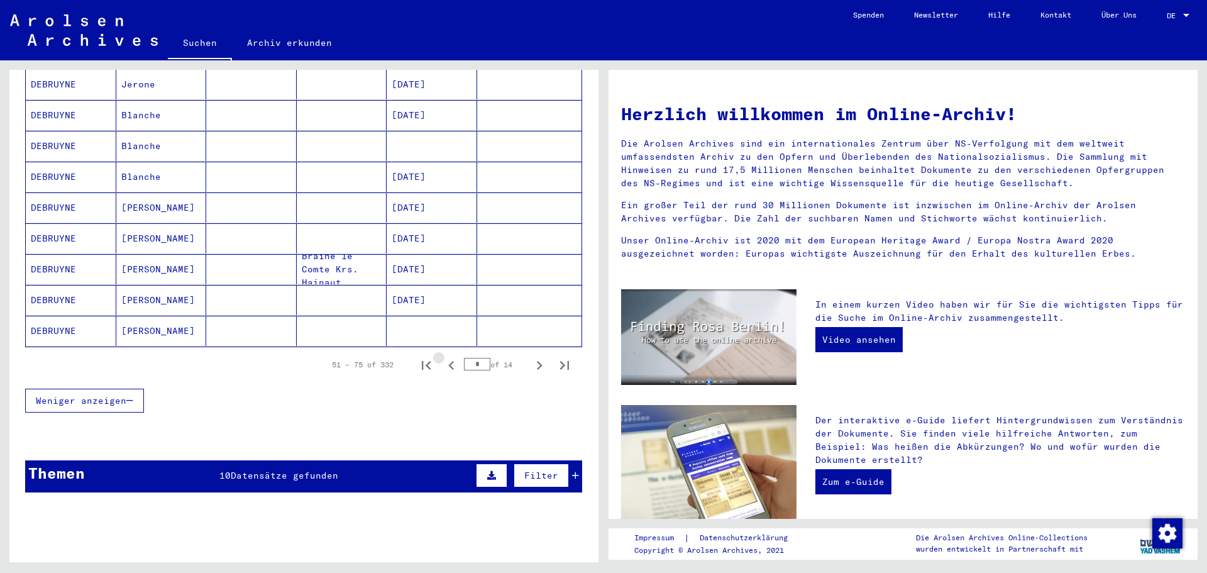
click at [443, 357] on icon "Previous page" at bounding box center [452, 366] width 18 height 18
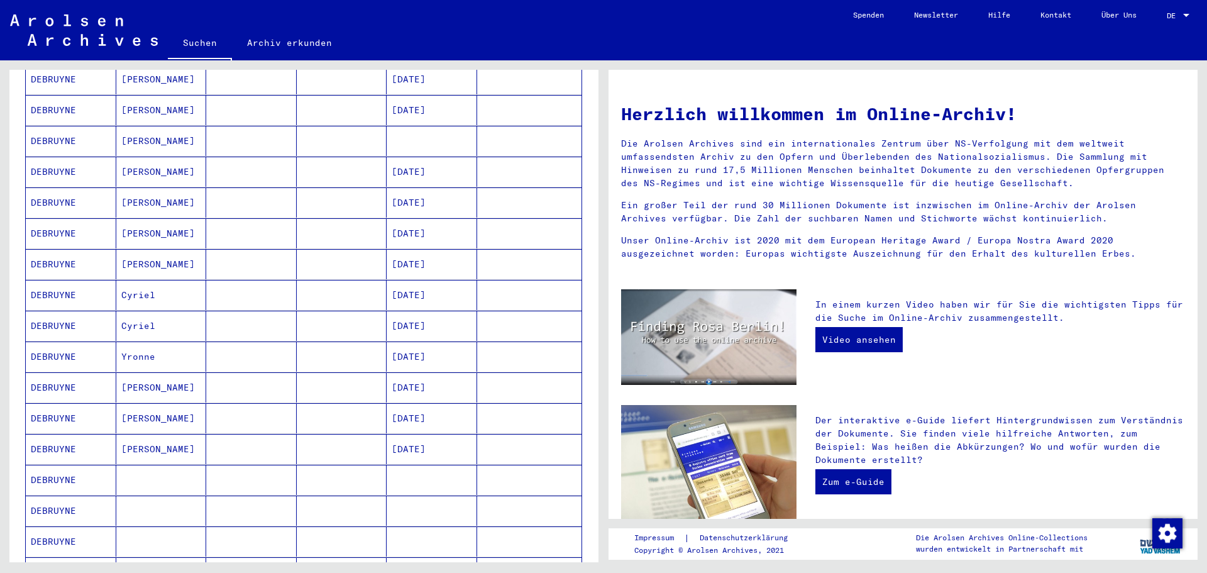
scroll to position [629, 0]
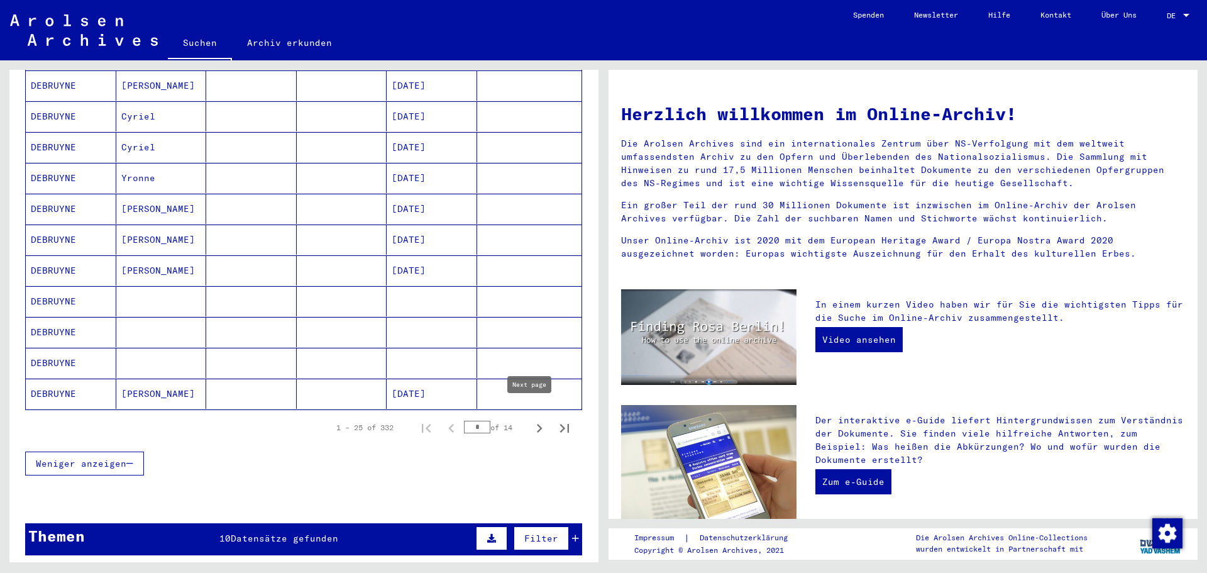
click at [531, 419] on icon "Next page" at bounding box center [540, 428] width 18 height 18
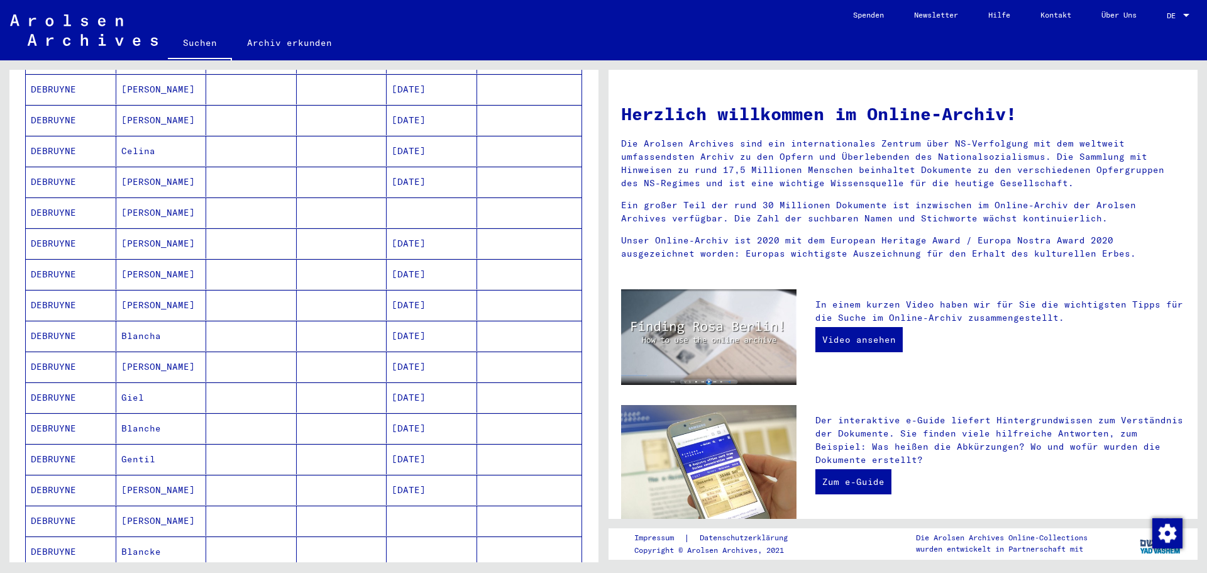
scroll to position [817, 0]
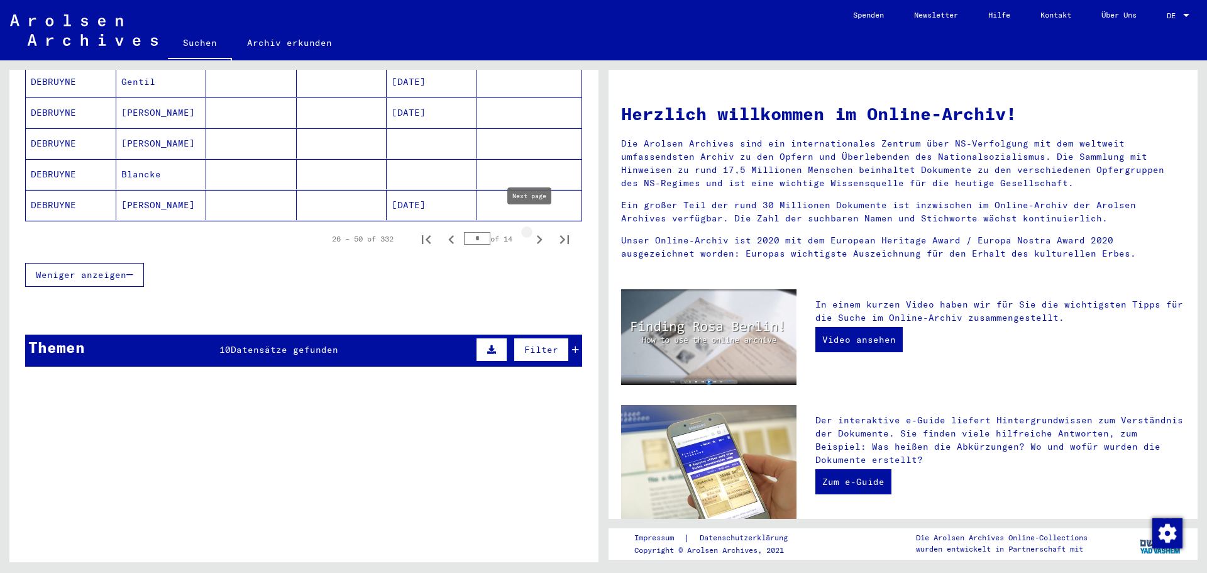
click at [537, 235] on icon "Next page" at bounding box center [540, 239] width 6 height 9
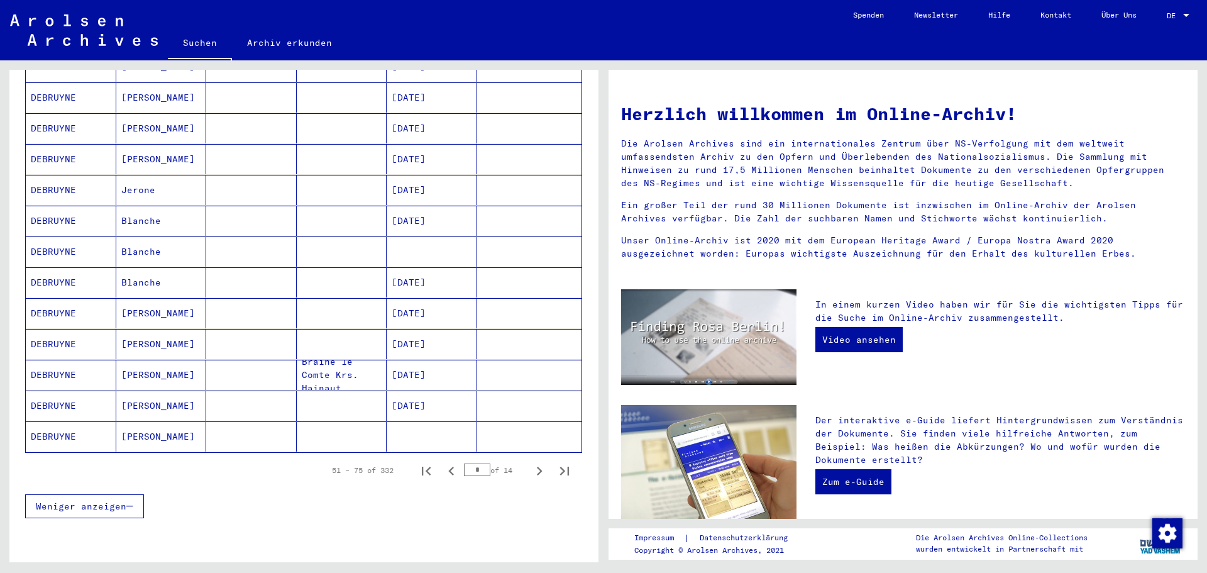
scroll to position [880, 0]
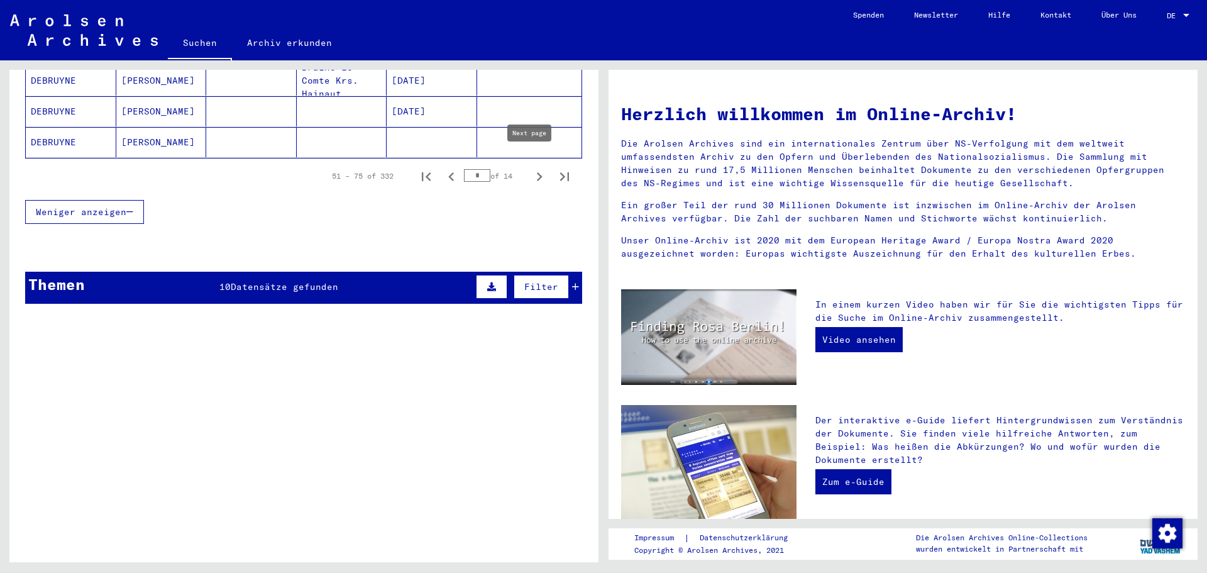
click at [531, 168] on icon "Next page" at bounding box center [540, 177] width 18 height 18
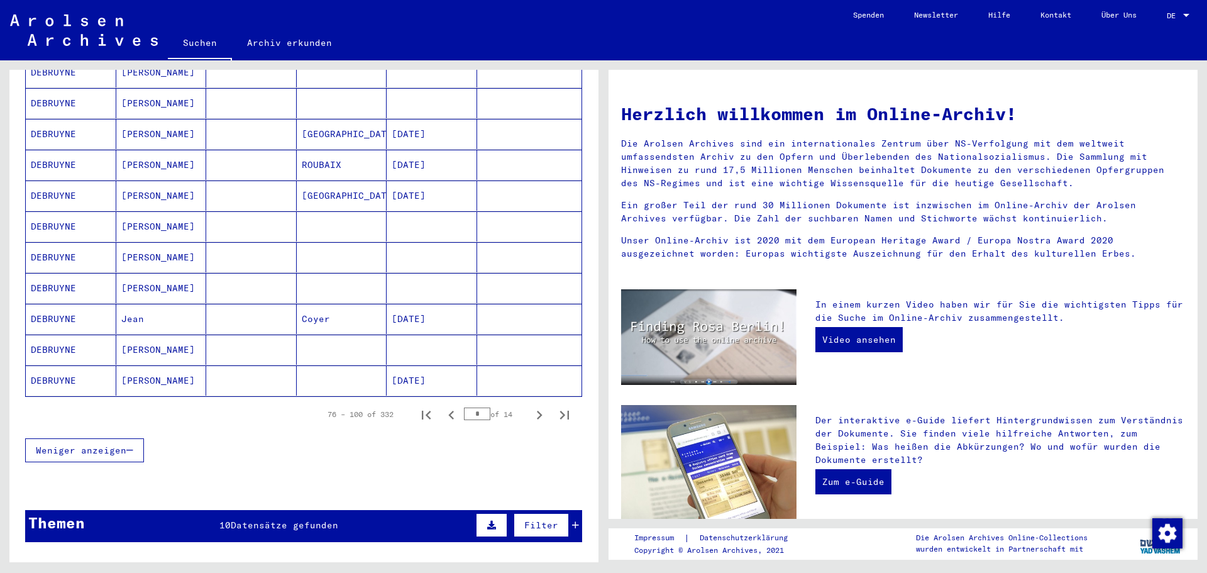
scroll to position [755, 0]
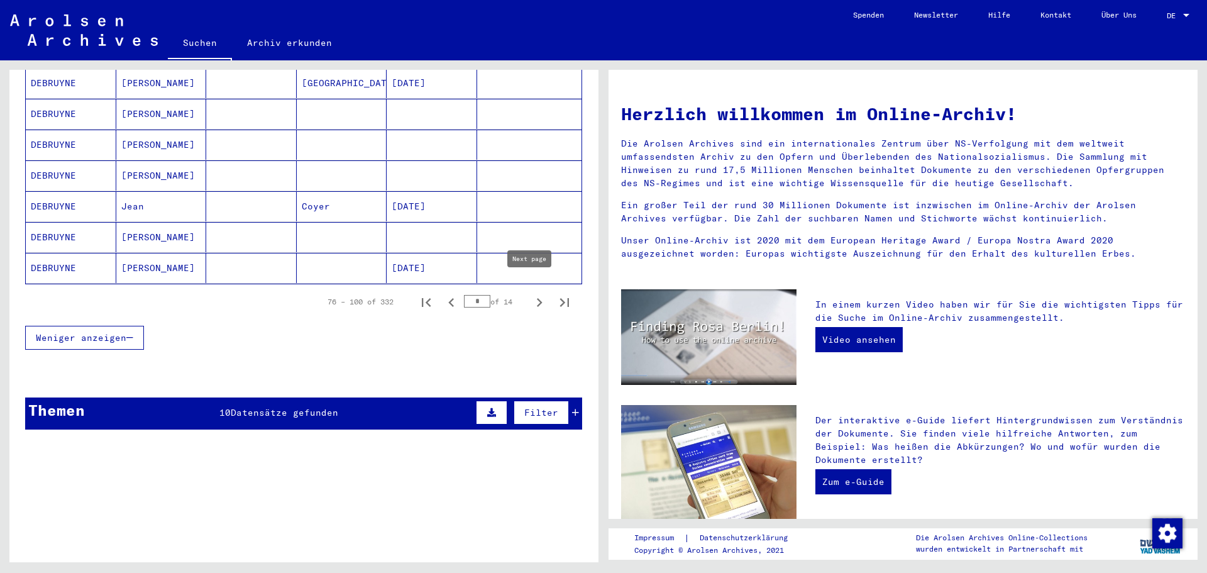
click at [531, 294] on icon "Next page" at bounding box center [540, 303] width 18 height 18
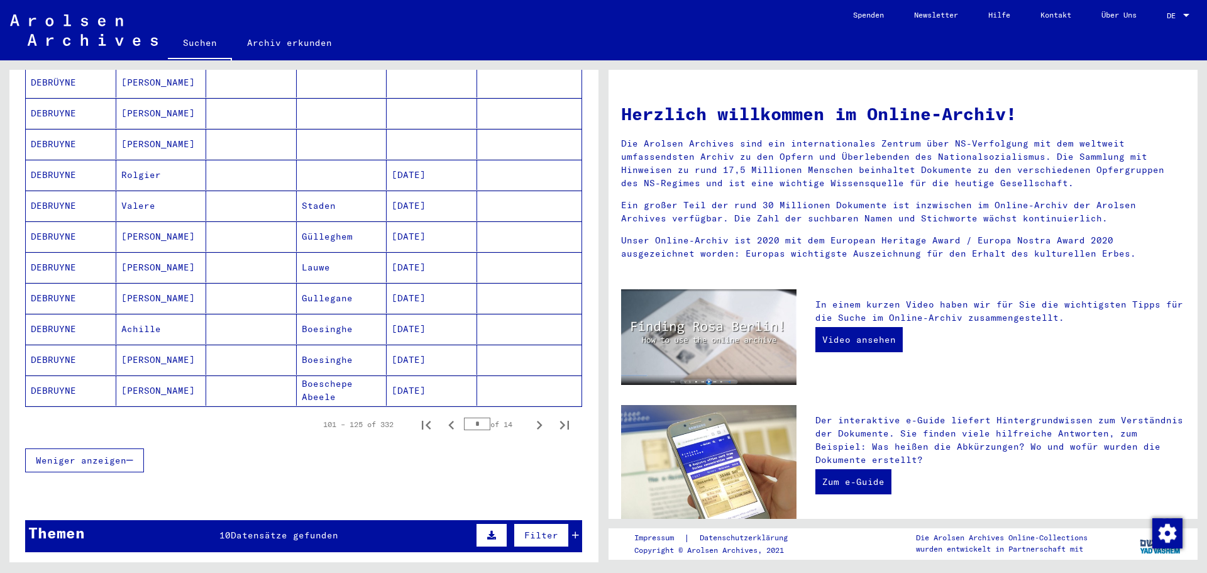
scroll to position [692, 0]
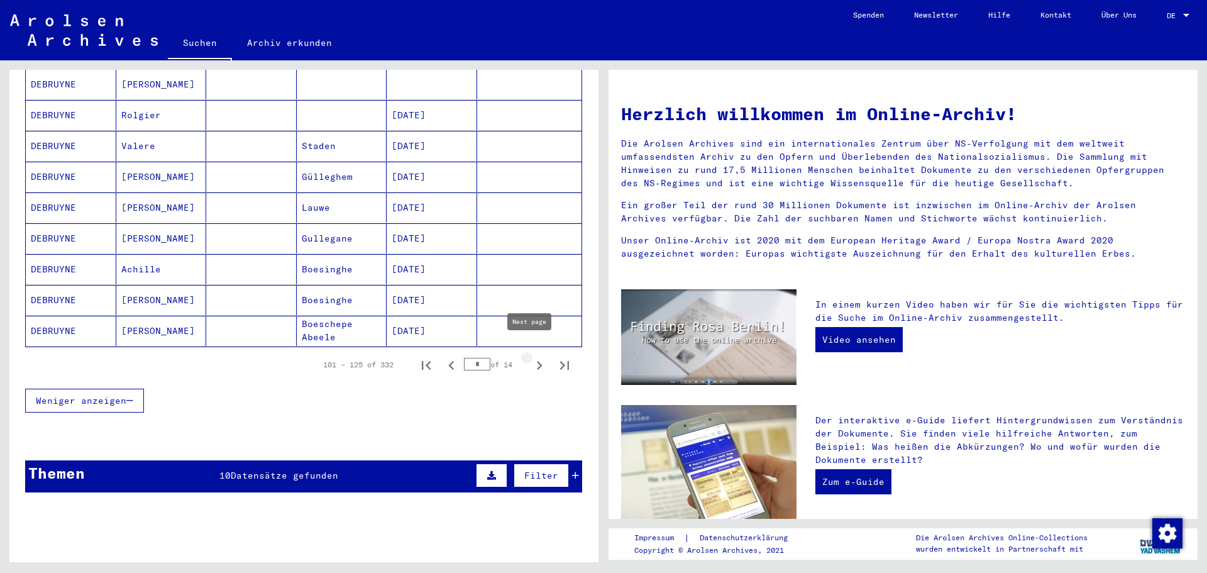
click at [531, 357] on icon "Next page" at bounding box center [540, 366] width 18 height 18
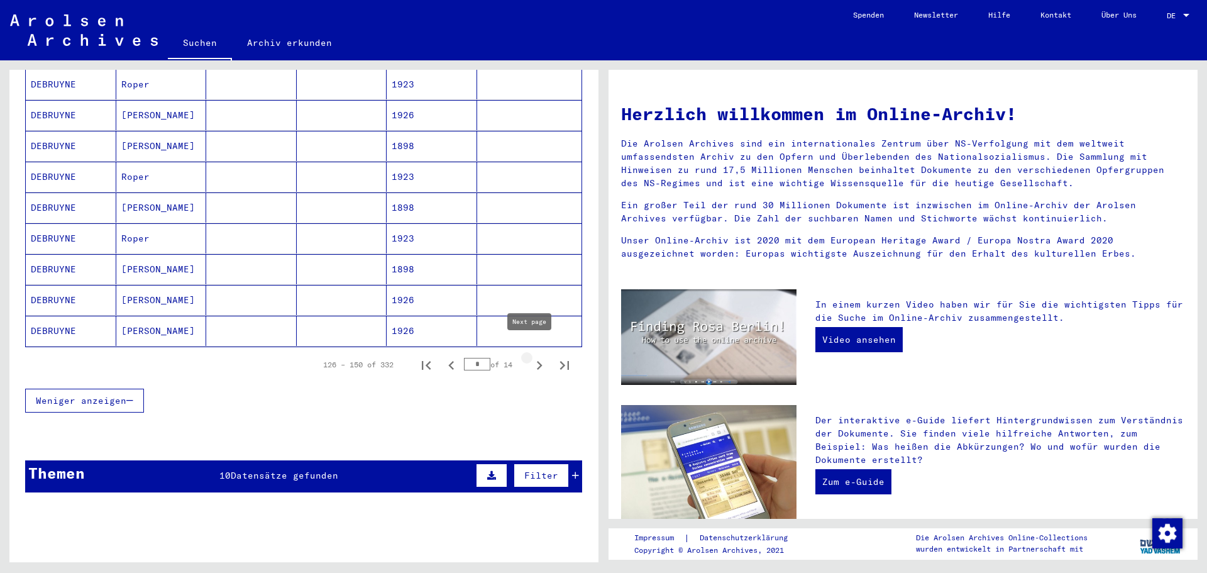
click at [537, 361] on icon "Next page" at bounding box center [540, 365] width 6 height 9
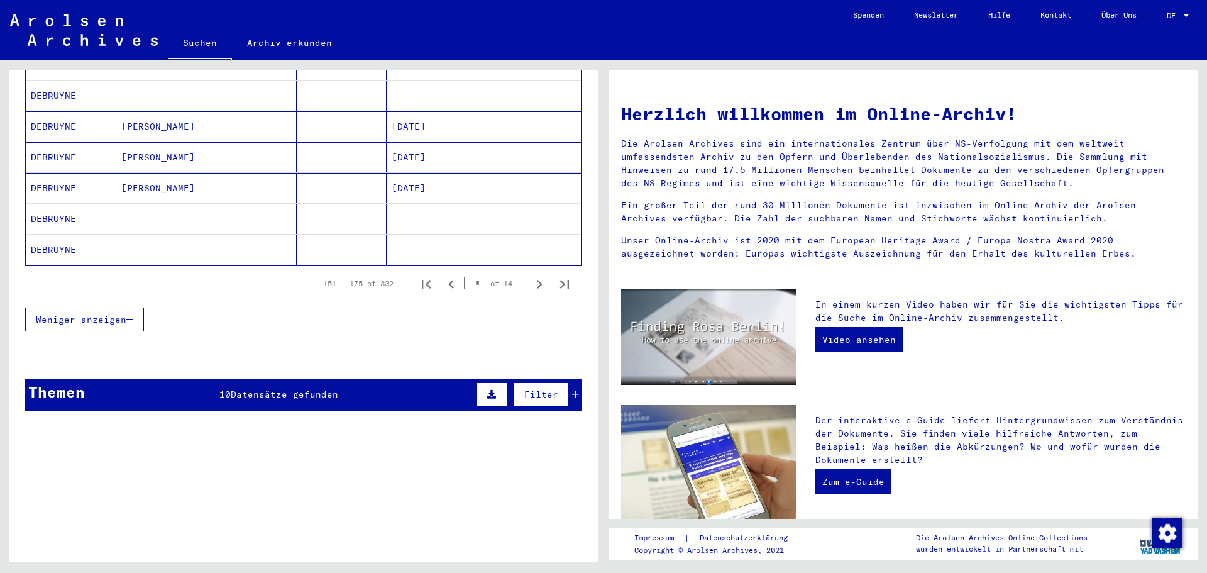
scroll to position [755, 0]
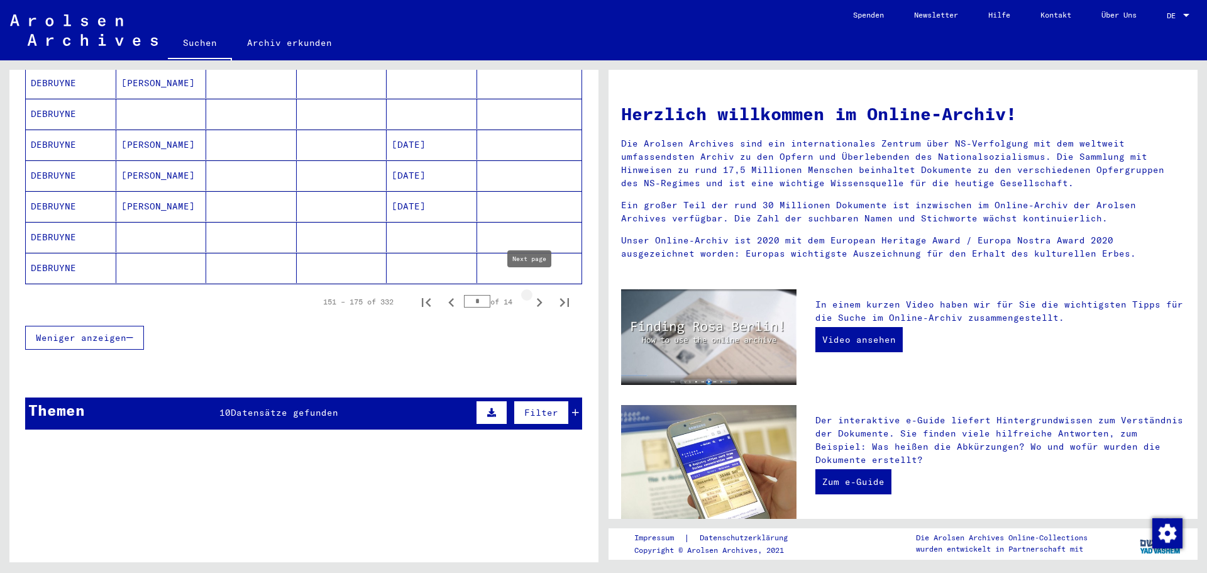
click at [531, 294] on icon "Next page" at bounding box center [540, 303] width 18 height 18
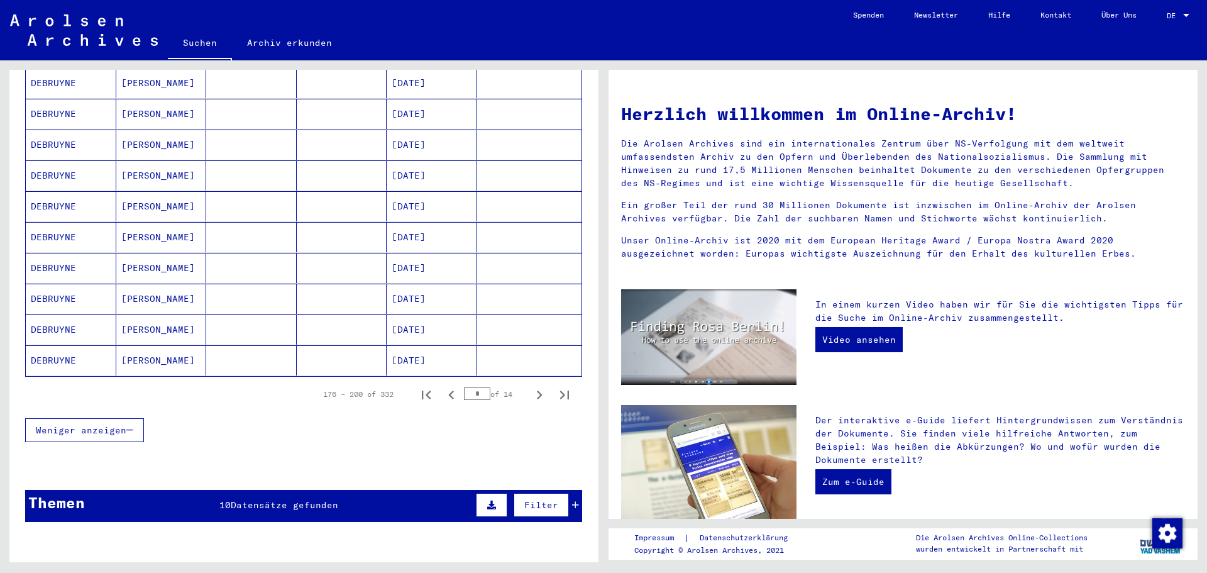
scroll to position [692, 0]
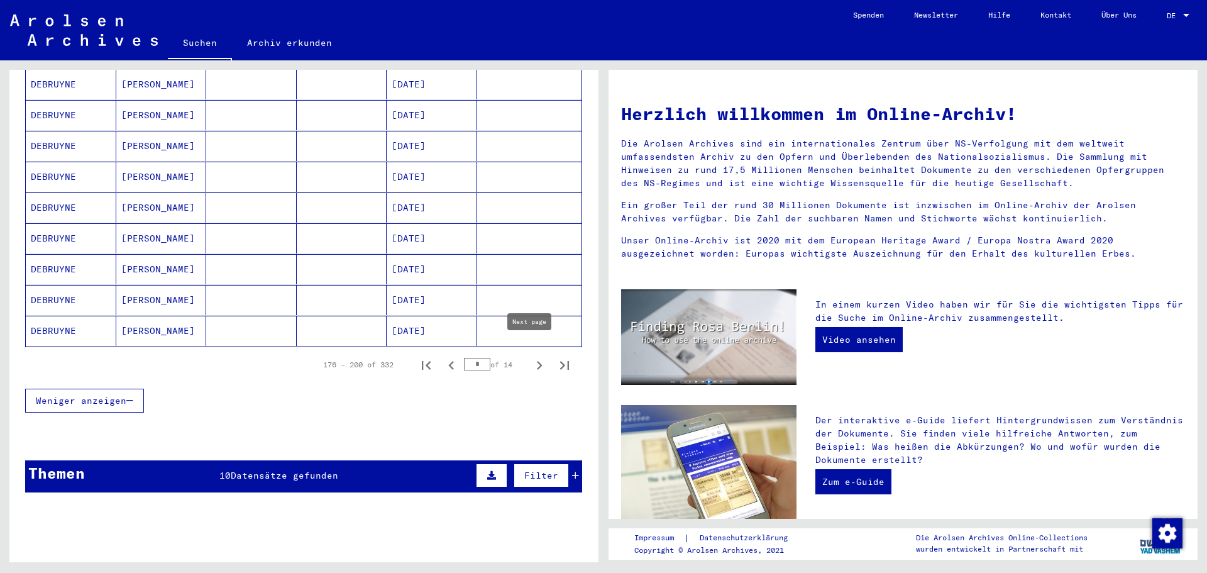
click at [531, 357] on icon "Next page" at bounding box center [540, 366] width 18 height 18
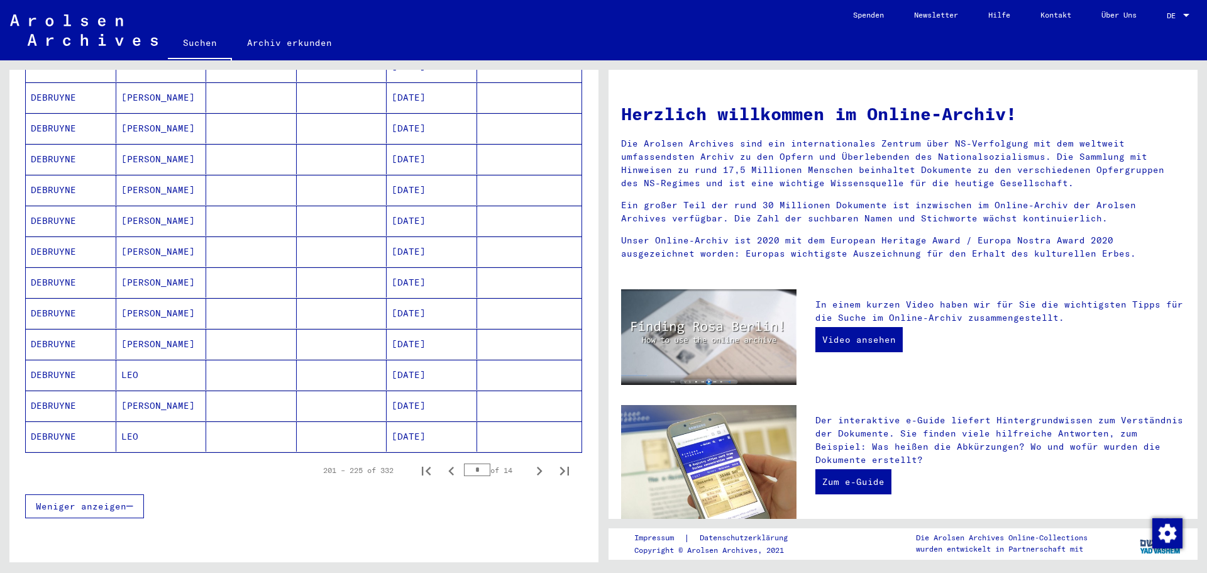
scroll to position [880, 0]
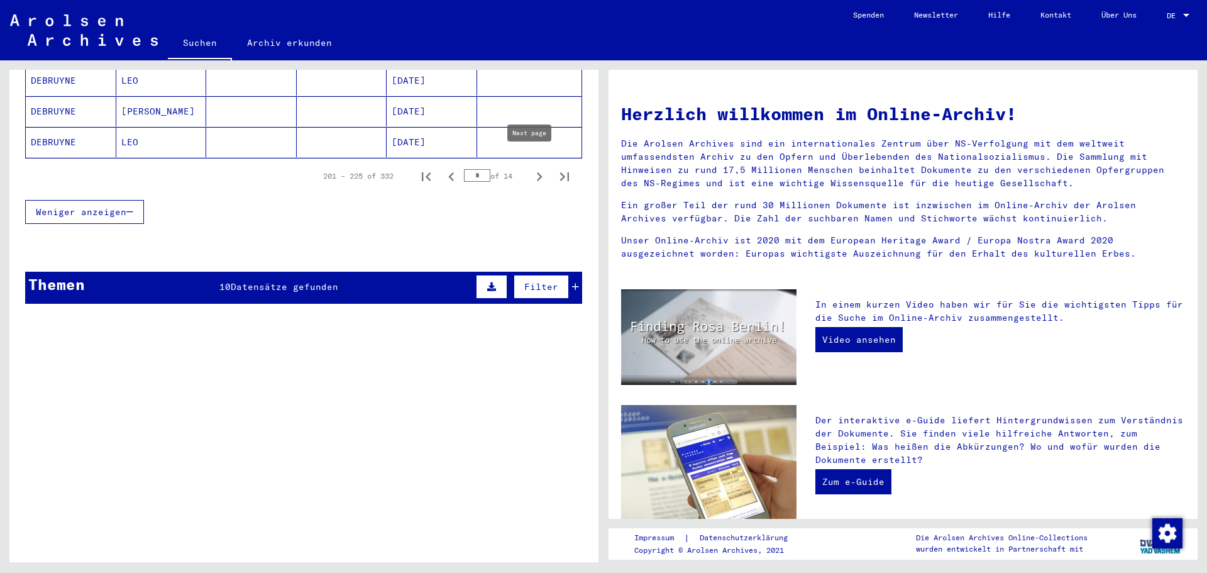
click at [531, 168] on icon "Next page" at bounding box center [540, 177] width 18 height 18
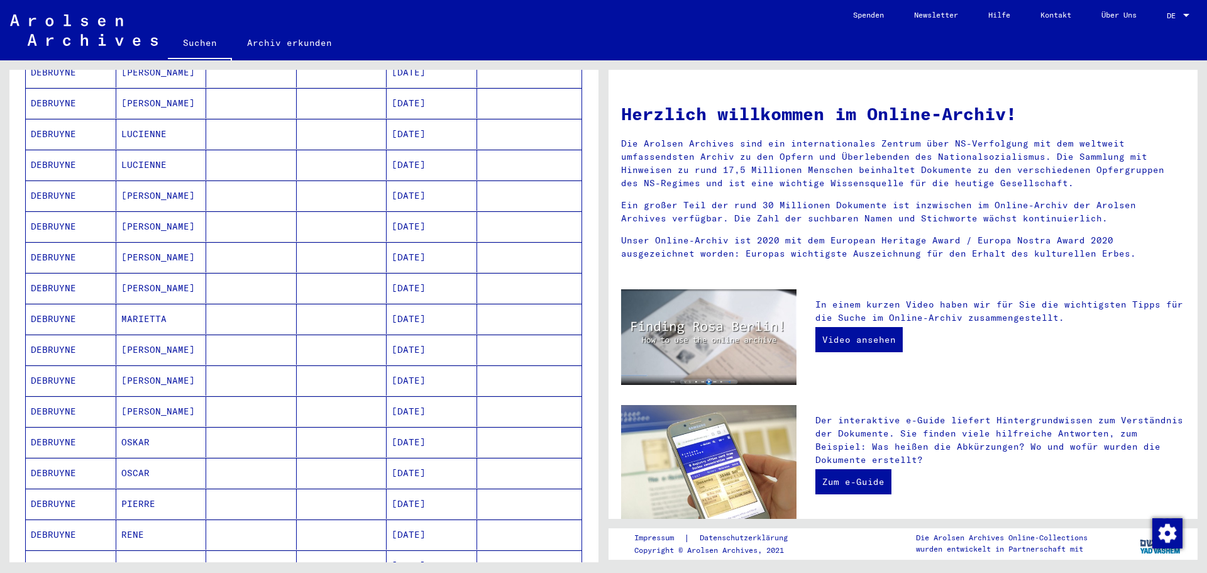
scroll to position [0, 0]
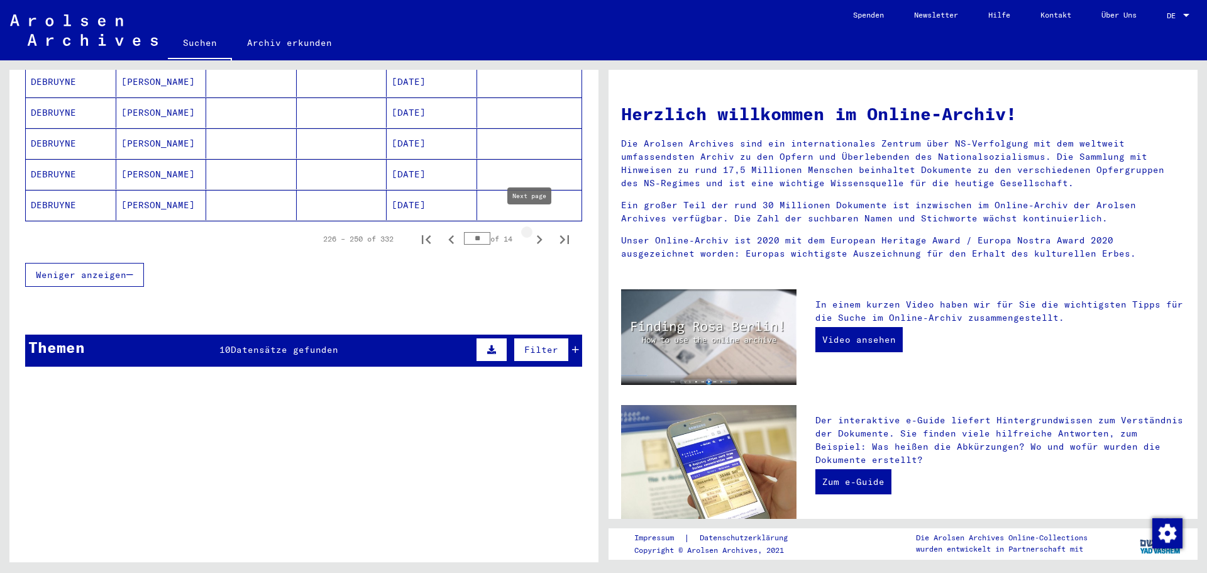
click at [531, 231] on icon "Next page" at bounding box center [540, 240] width 18 height 18
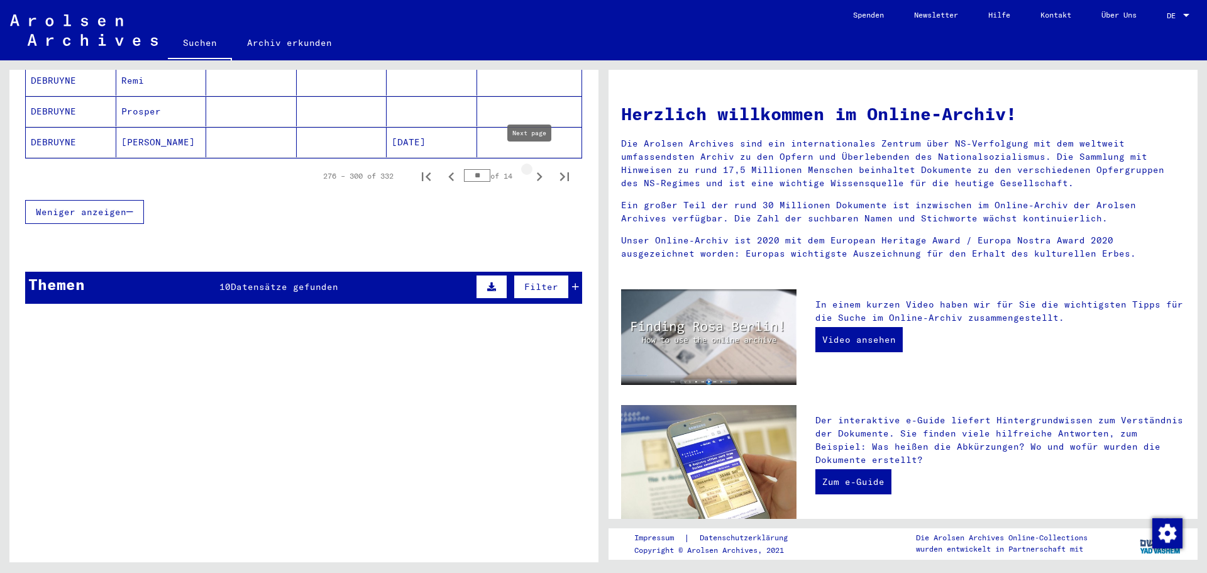
click at [531, 168] on icon "Next page" at bounding box center [540, 177] width 18 height 18
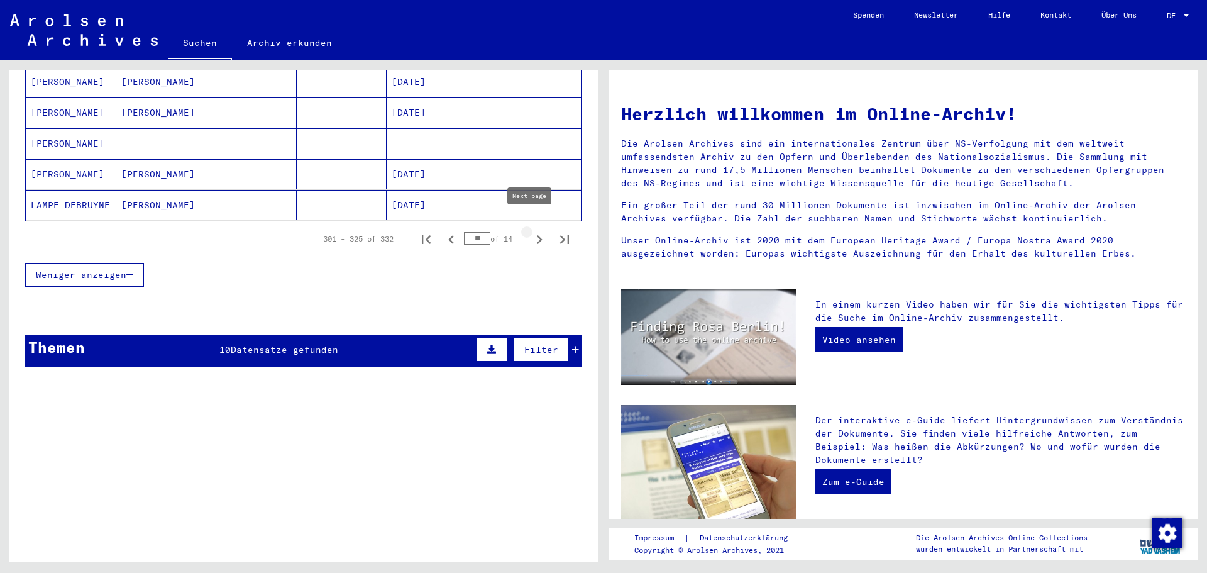
click at [531, 233] on icon "Next page" at bounding box center [540, 240] width 18 height 18
type input "**"
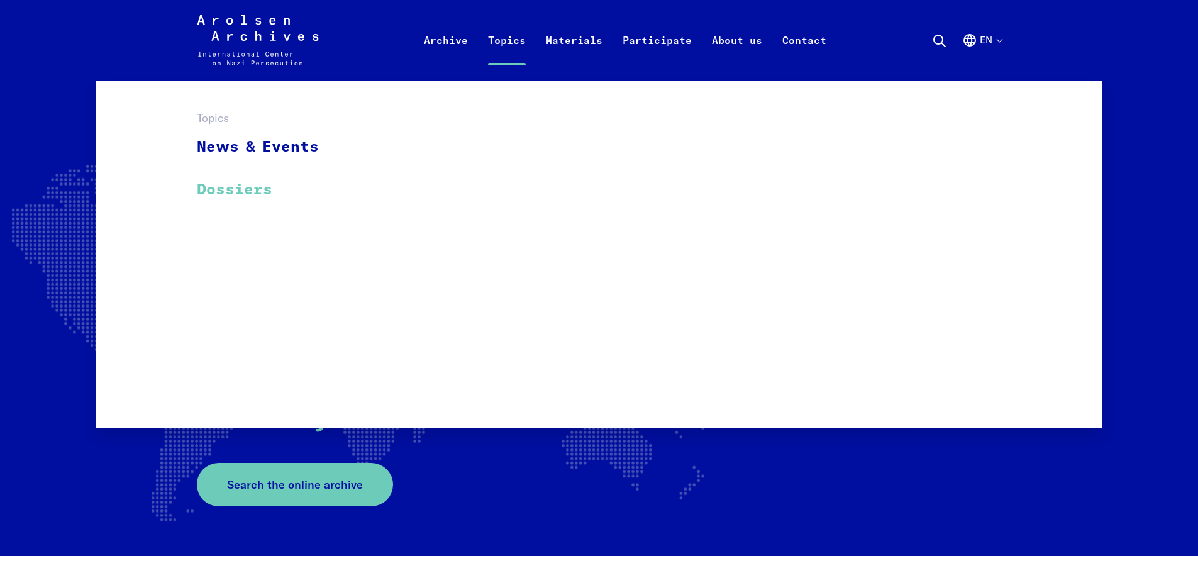
click at [255, 192] on link "Dossiers" at bounding box center [266, 190] width 138 height 42
